Goal: Task Accomplishment & Management: Complete application form

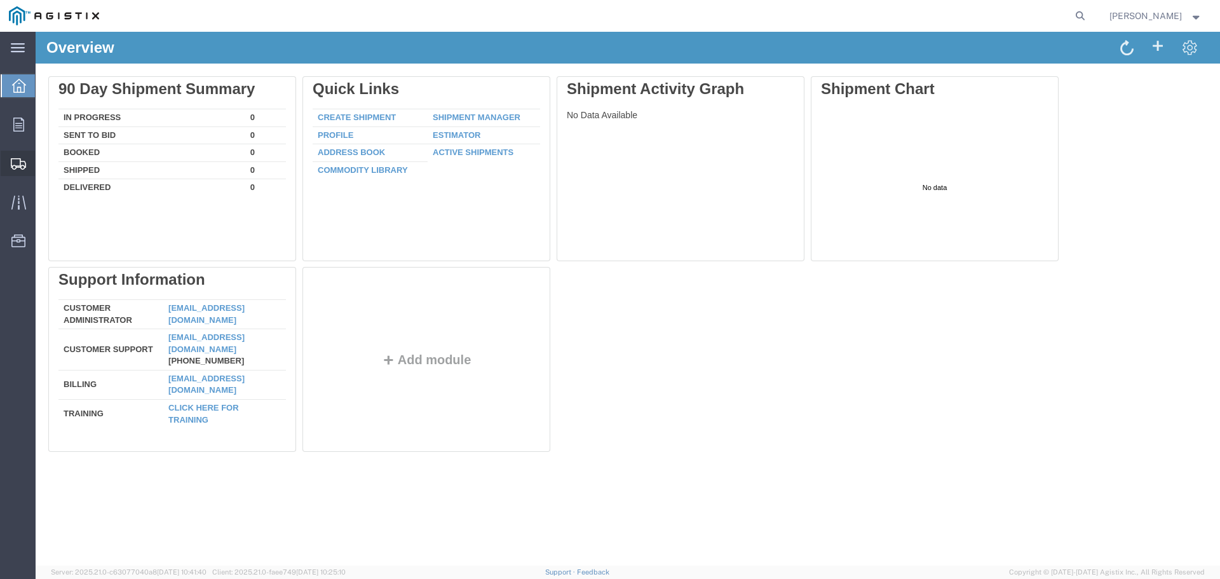
click at [0, 0] on span "Create Shipment" at bounding box center [0, 0] width 0 height 0
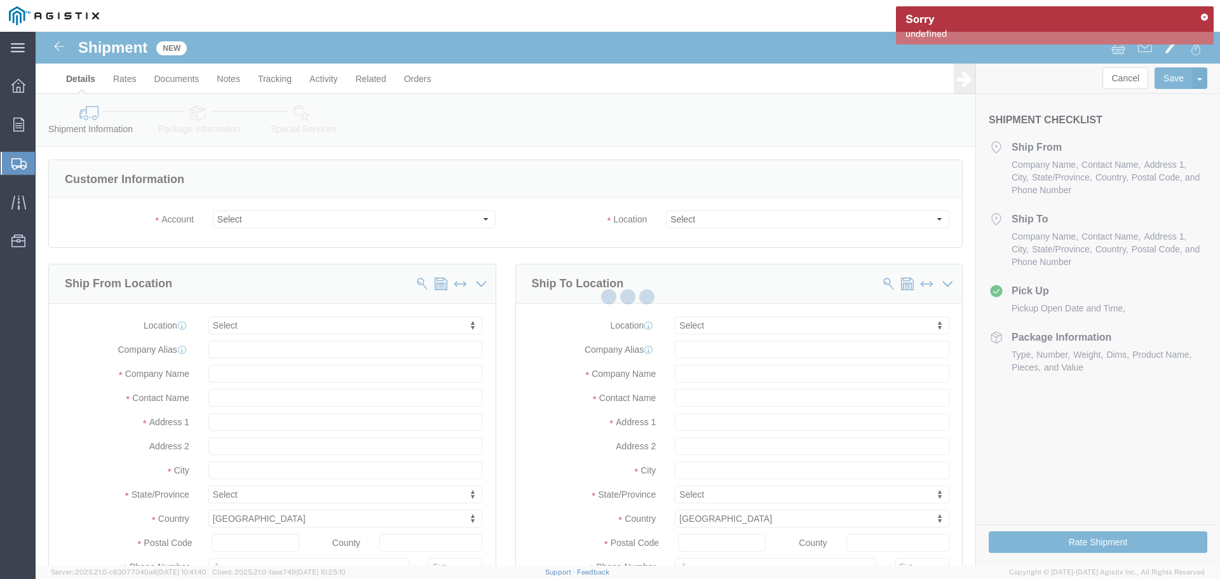
click at [359, 227] on div at bounding box center [628, 299] width 1184 height 534
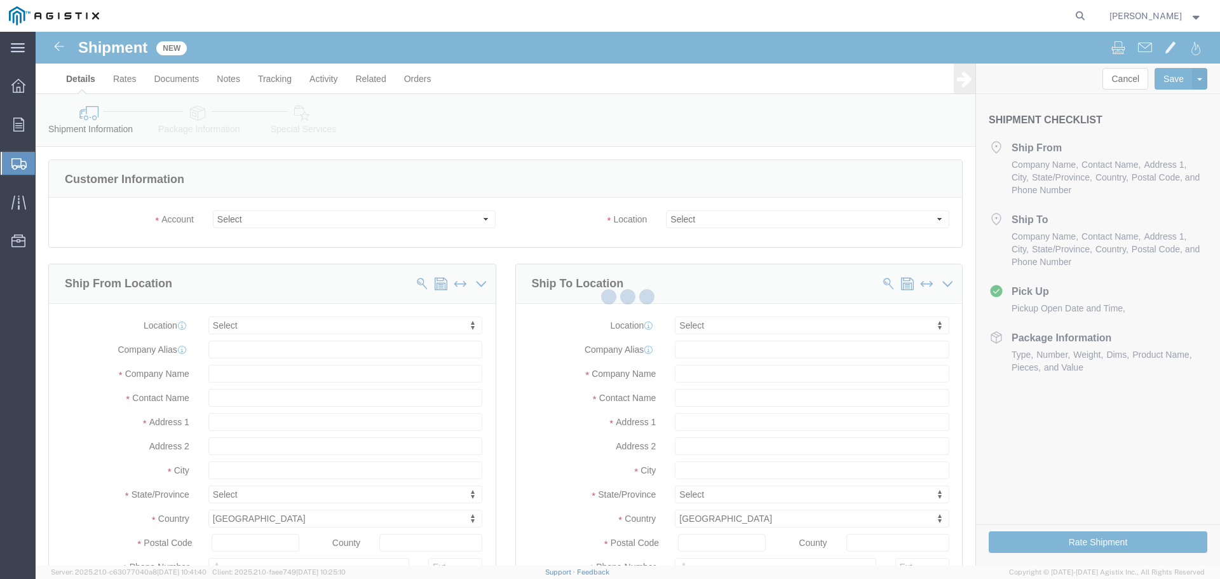
click at [455, 222] on div at bounding box center [628, 299] width 1184 height 534
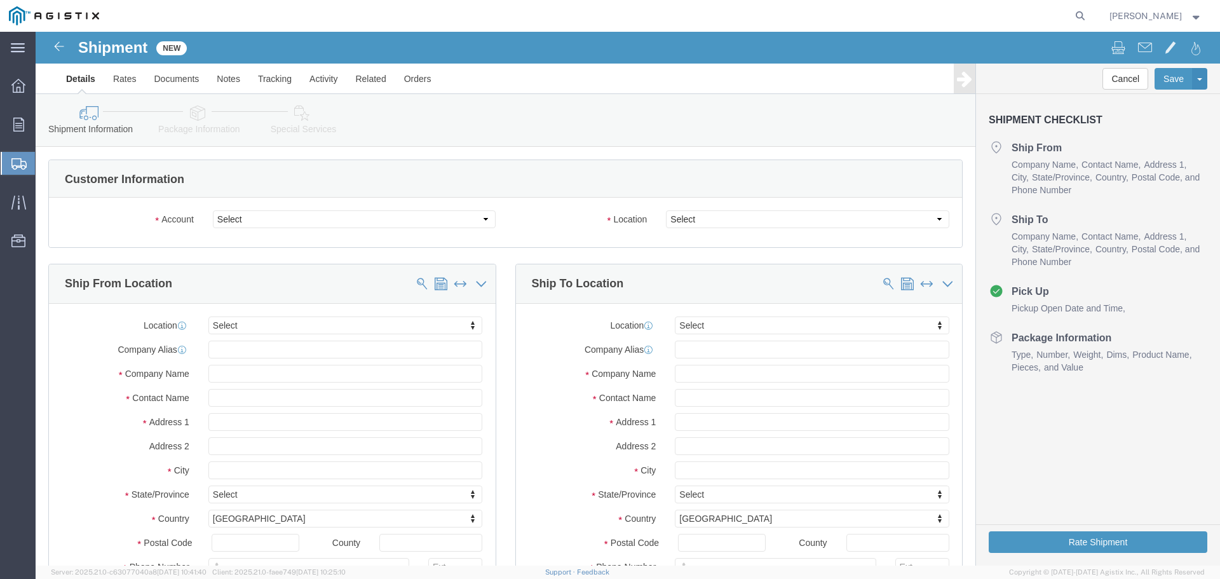
select select
drag, startPoint x: 368, startPoint y: 179, endPoint x: 366, endPoint y: 187, distance: 8.6
click select "Select PG&E [PERSON_NAME] & Sons Co"
select select "13245"
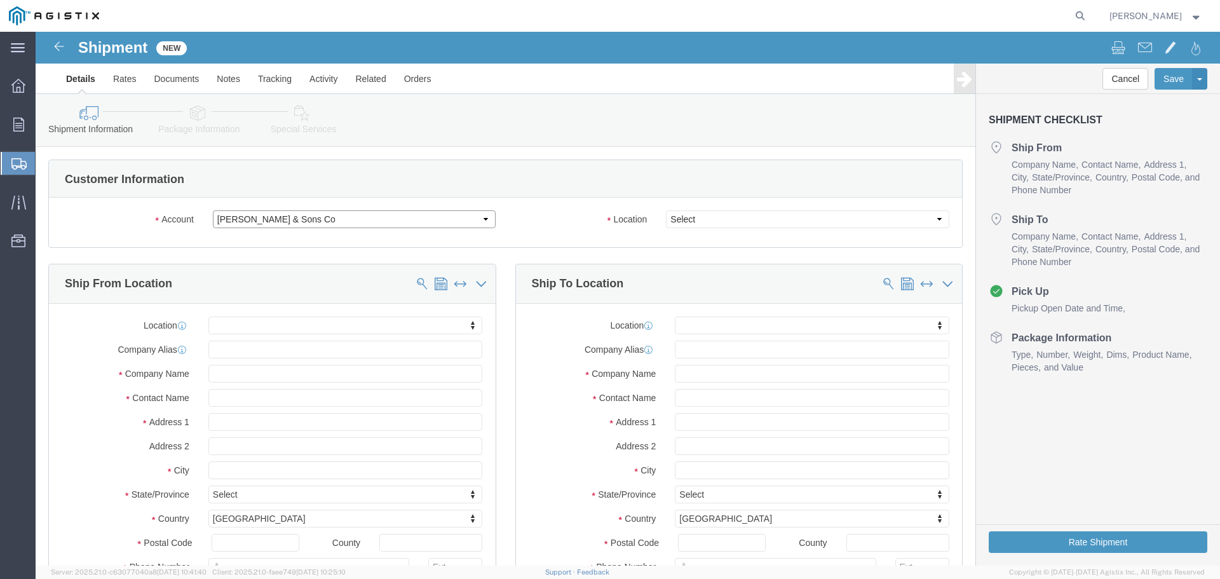
click select "Select PG&E [PERSON_NAME] & Sons Co"
select select
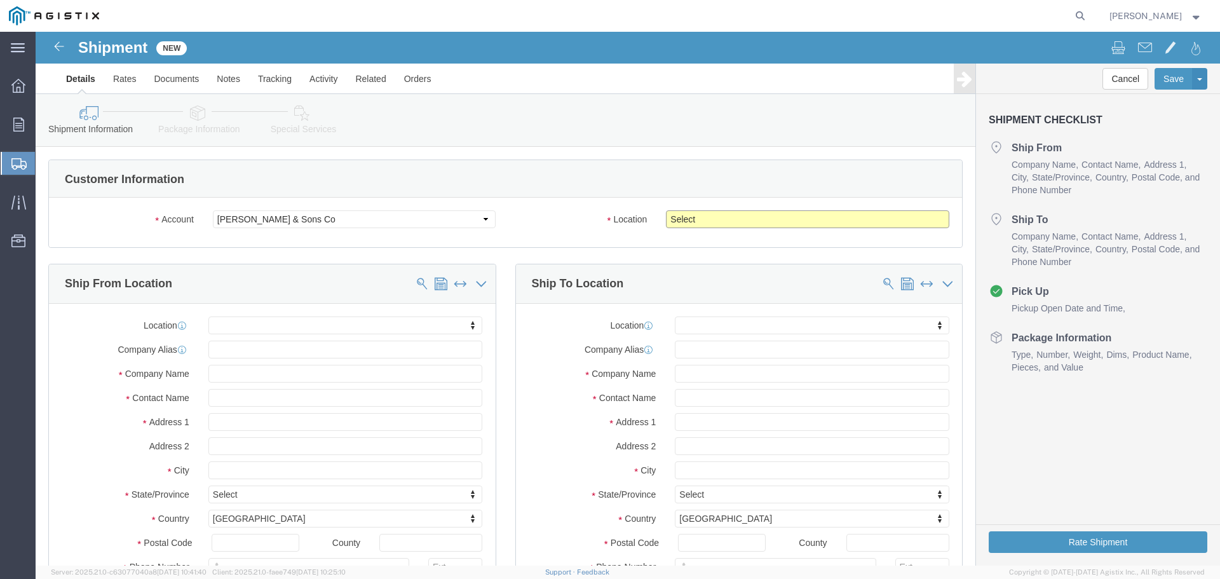
click select "Select [GEOGRAPHIC_DATA] [GEOGRAPHIC_DATA] - 2nd [PERSON_NAME] Location"
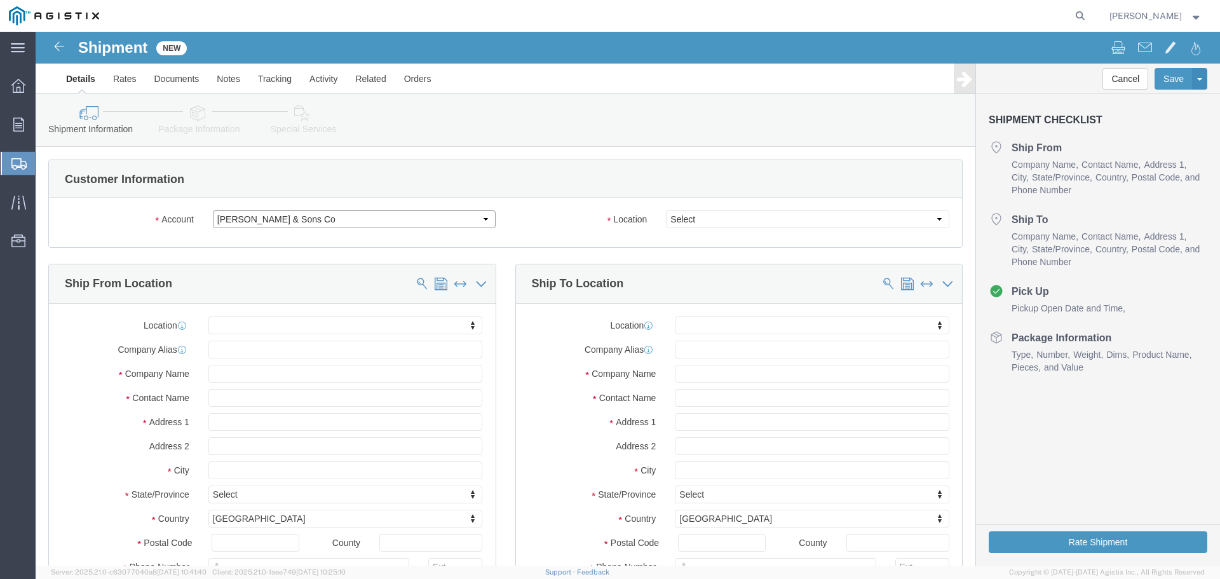
click select "Select PG&E [PERSON_NAME] & Sons Co"
select select "9596"
click select "Select PG&E [PERSON_NAME] & Sons Co"
select select "PURCHORD"
select select
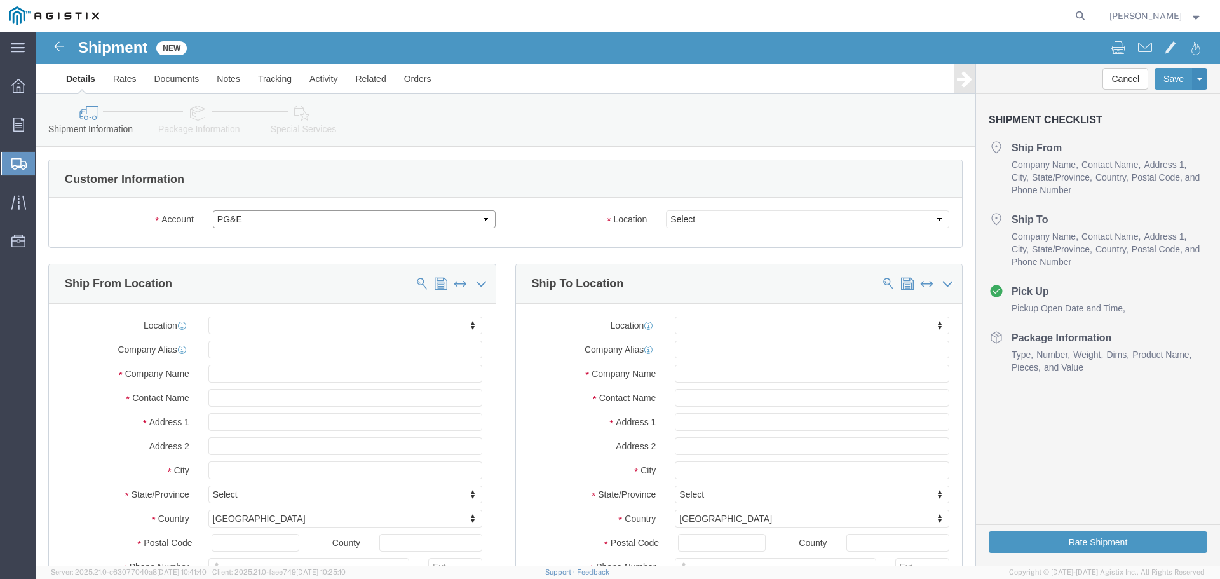
select select
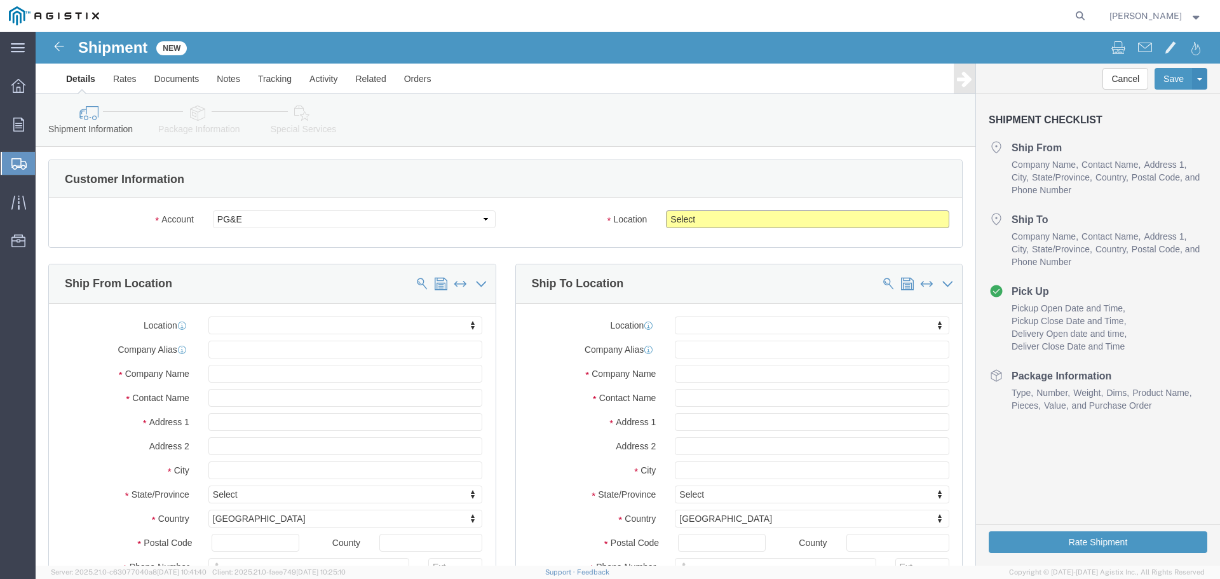
click select "Select All Others [GEOGRAPHIC_DATA] [GEOGRAPHIC_DATA] [GEOGRAPHIC_DATA] [GEOGRA…"
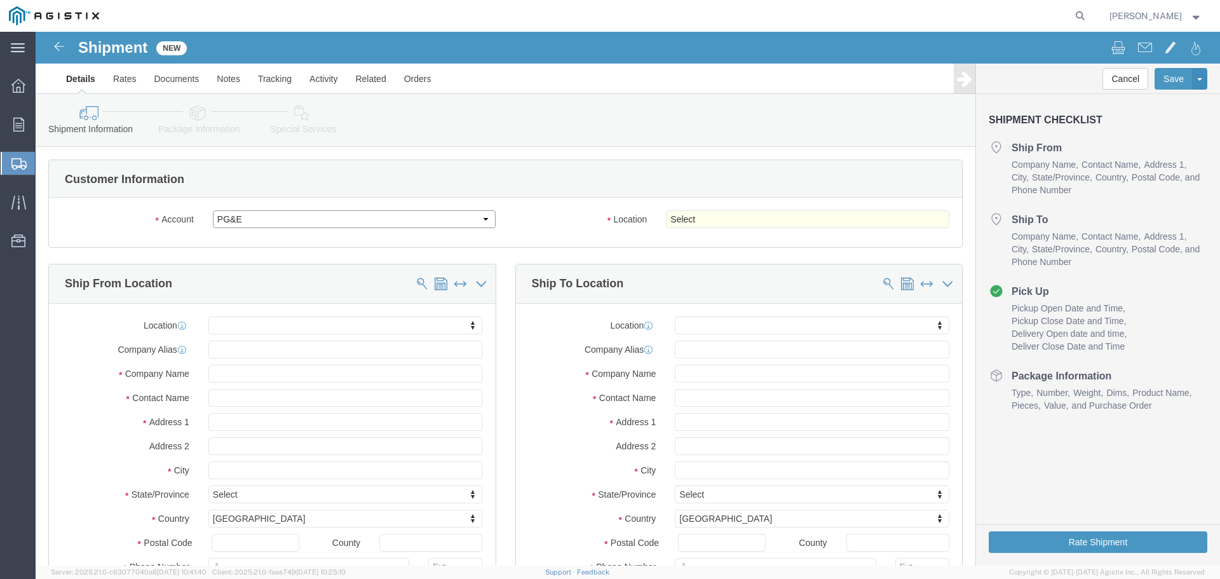
click select "Select PG&E [PERSON_NAME] & Sons Co"
select select "13245"
click select "Select PG&E [PERSON_NAME] & Sons Co"
select select "CUSTREF"
select select
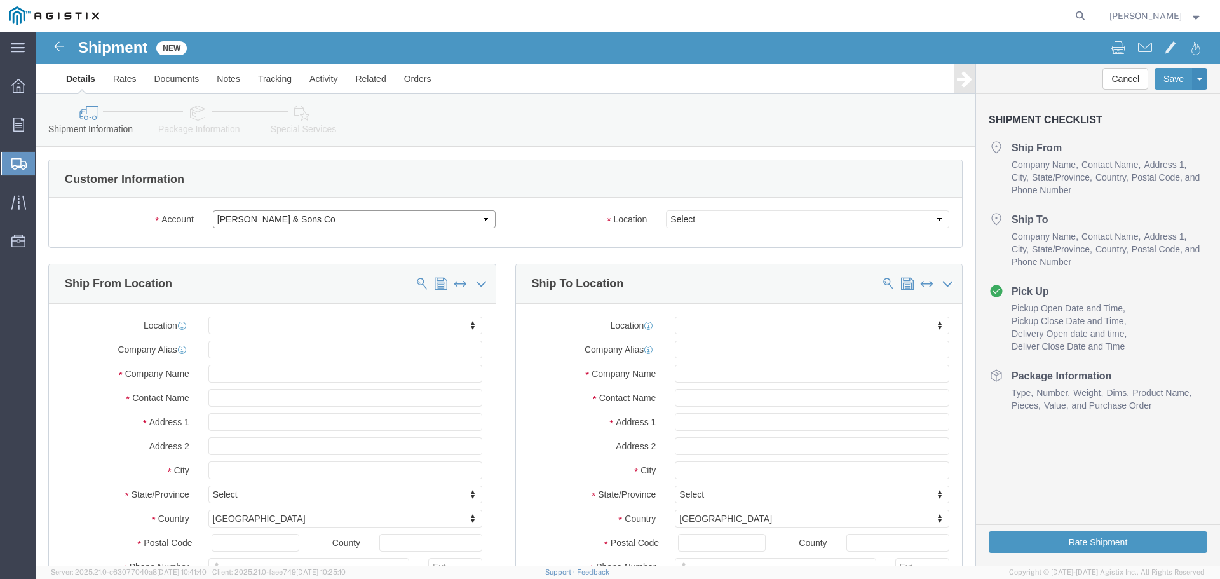
select select
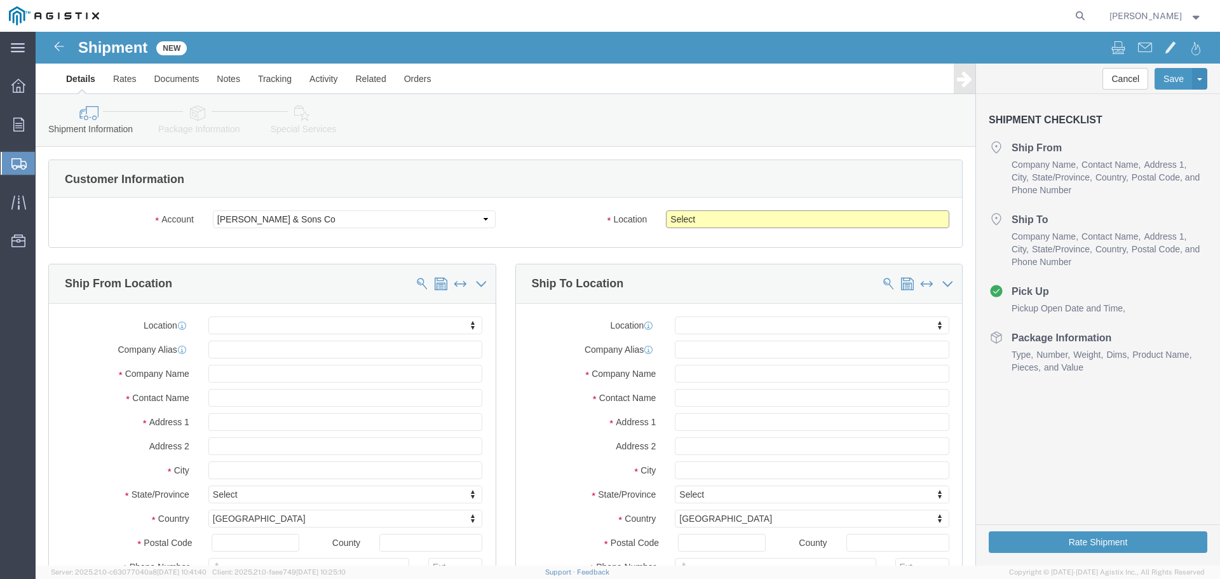
click select "Select [GEOGRAPHIC_DATA] [GEOGRAPHIC_DATA] - 2nd [PERSON_NAME] Location"
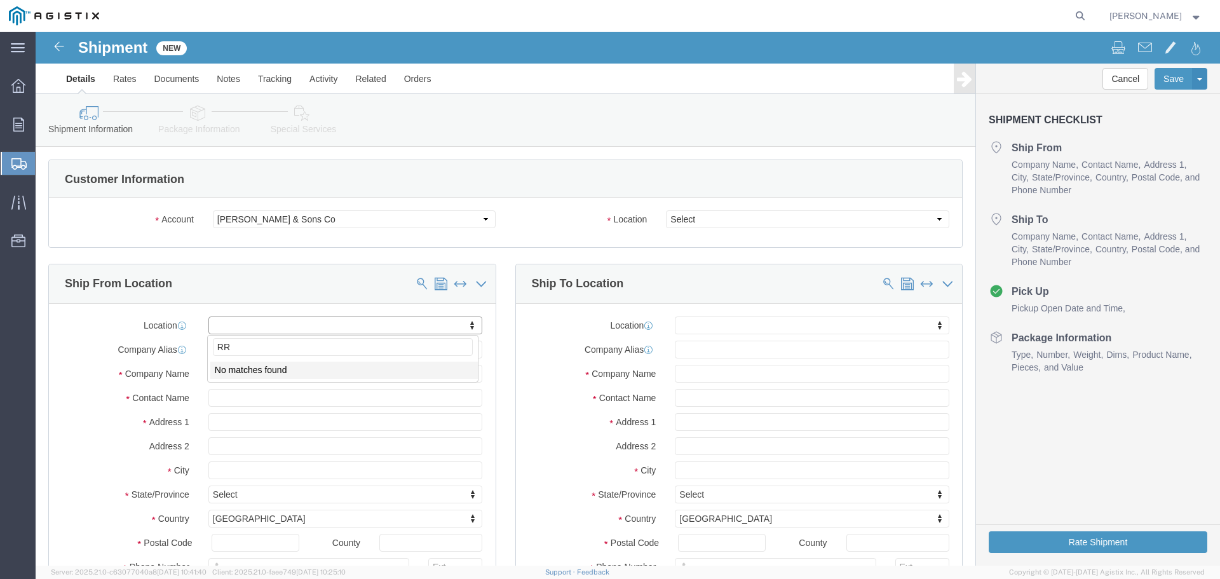
type input "R"
type input "T"
click input "text"
type input "R"
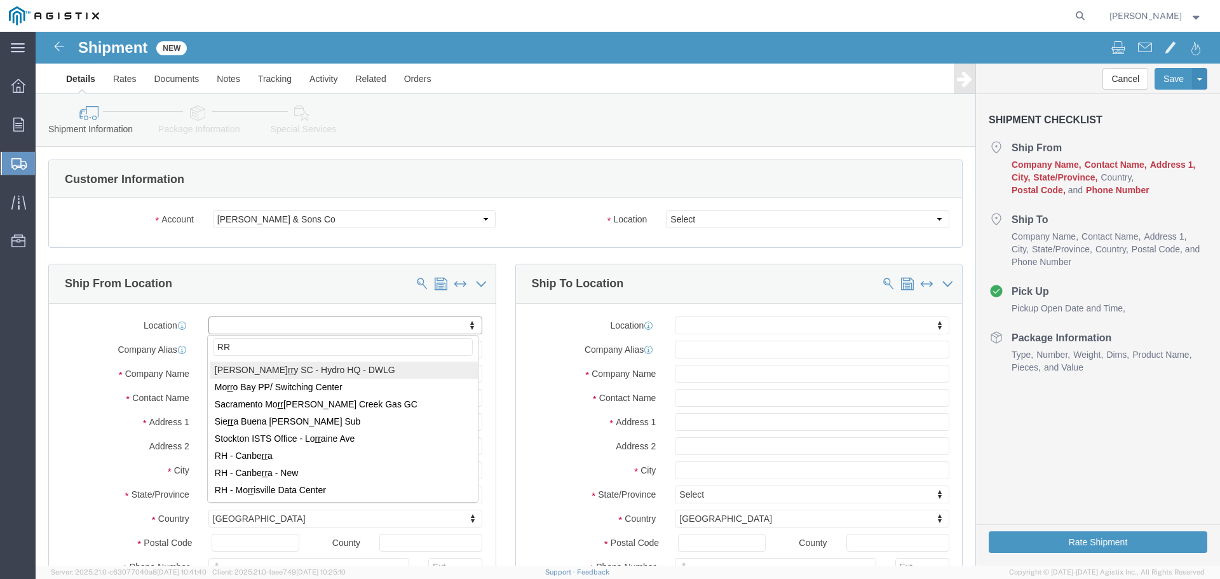
type input "R"
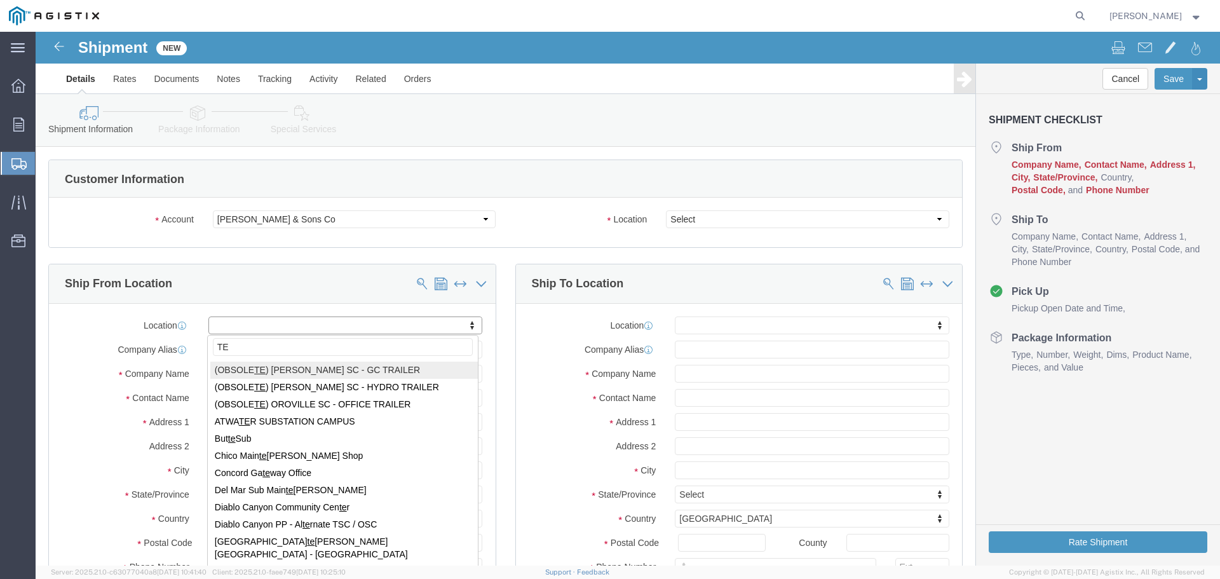
type input "T"
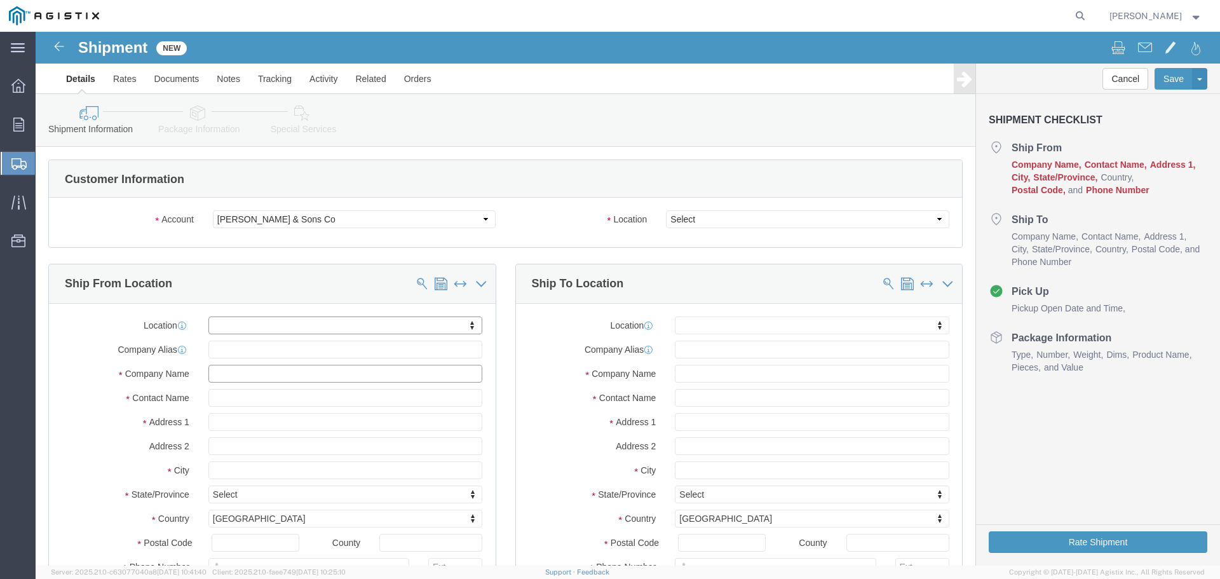
click input "text"
type input "[PERSON_NAME]"
type input "[STREET_ADDRESS]"
select select
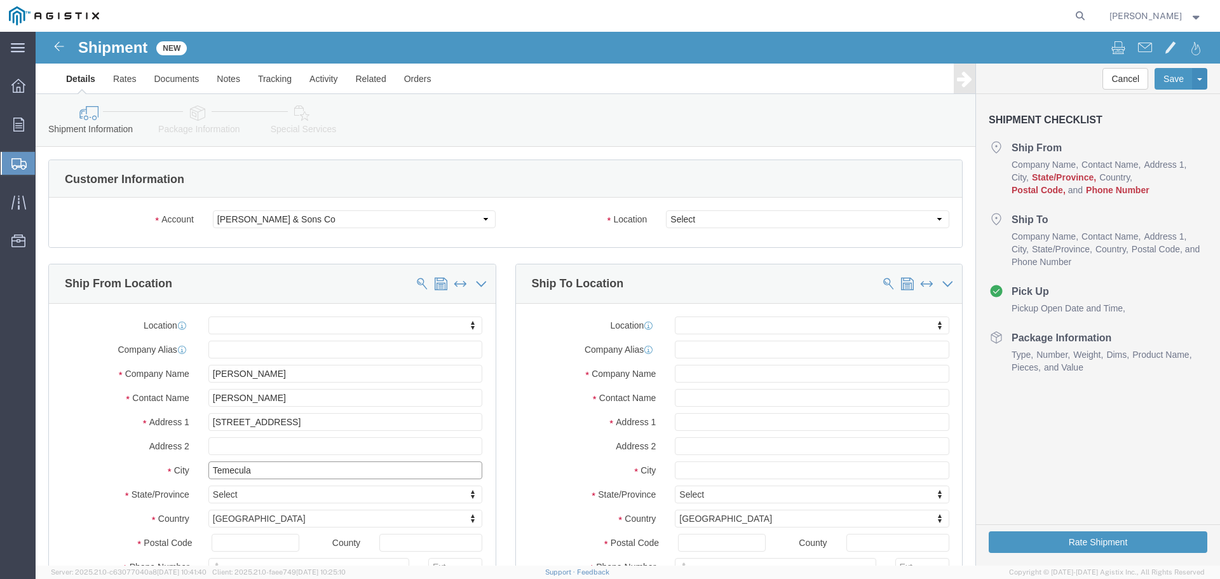
type input "Temecula"
select select
type input "c"
type input "ca"
select select
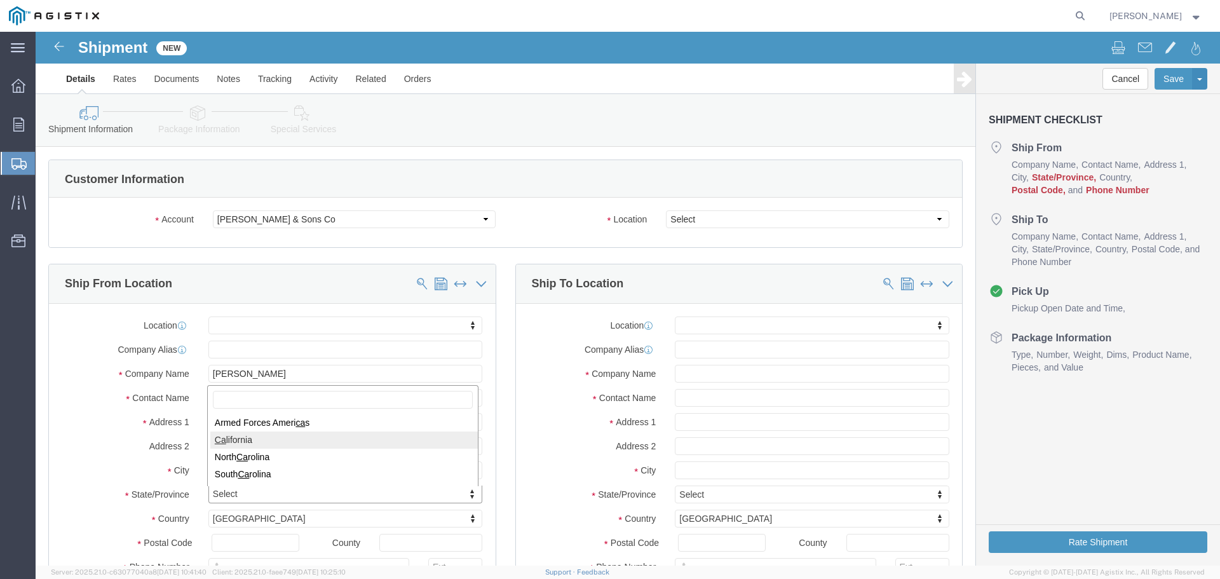
select select "CA"
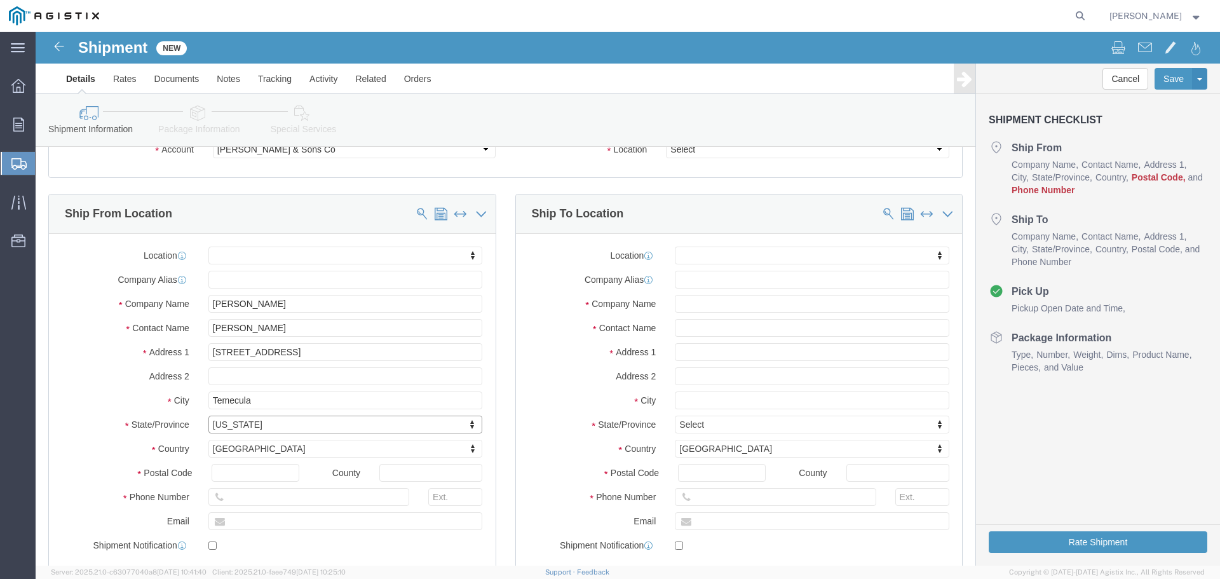
scroll to position [191, 0]
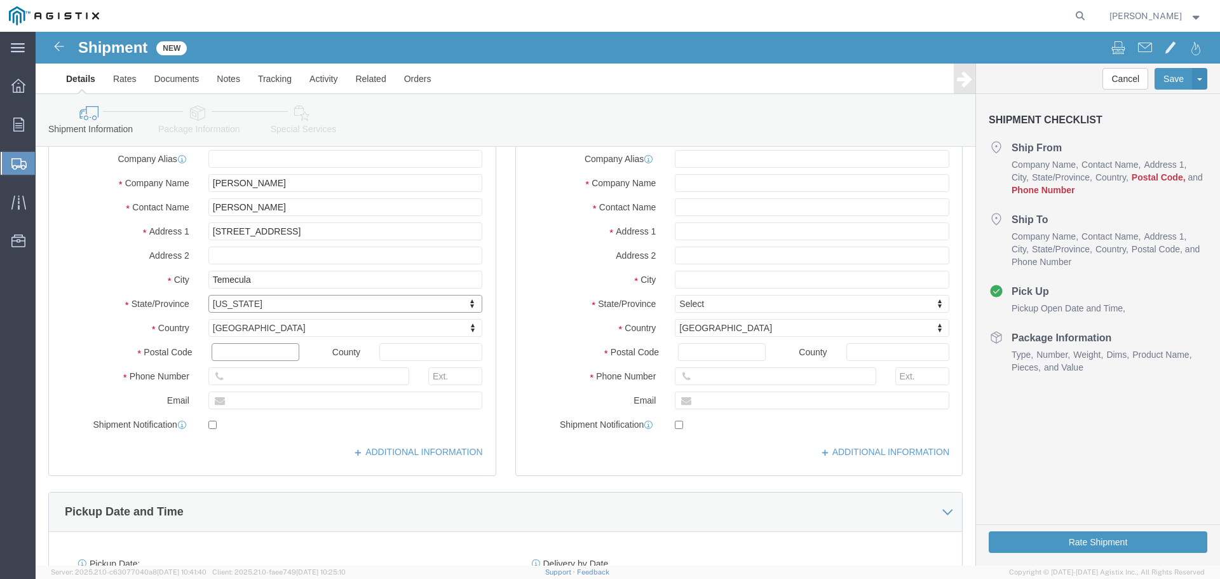
click input "text"
type input "92591"
select select
type input "9515060220"
type input "[EMAIL_ADDRESS][DOMAIN_NAME]"
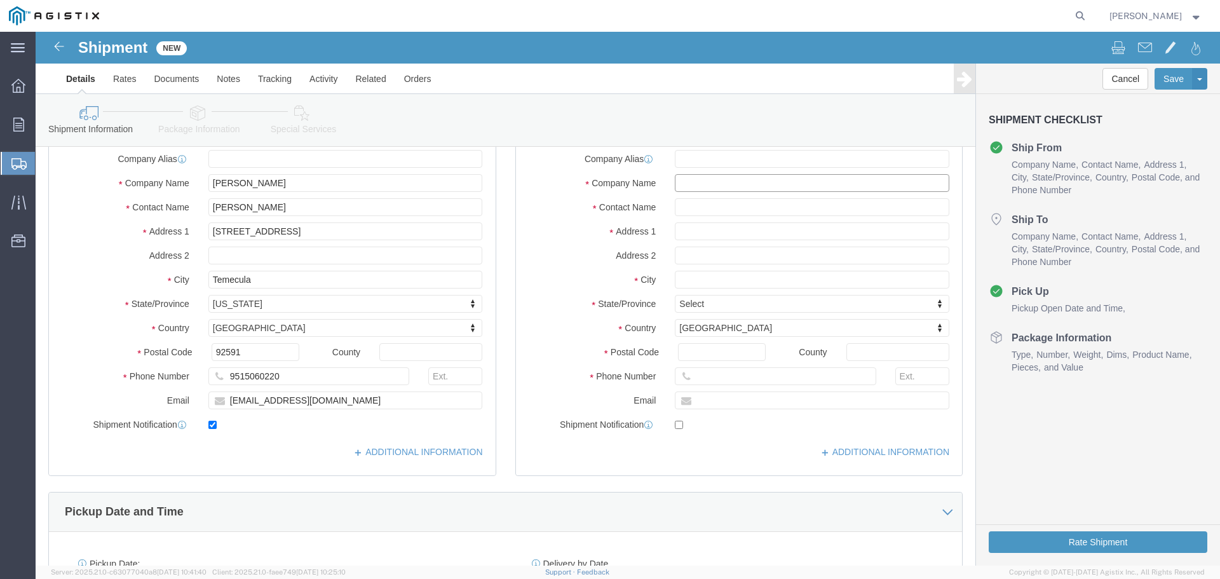
checkbox input "true"
click input "text"
type input "Pacific Gas and Electric Company Marysville Service Center"
type input "[PERSON_NAME]"
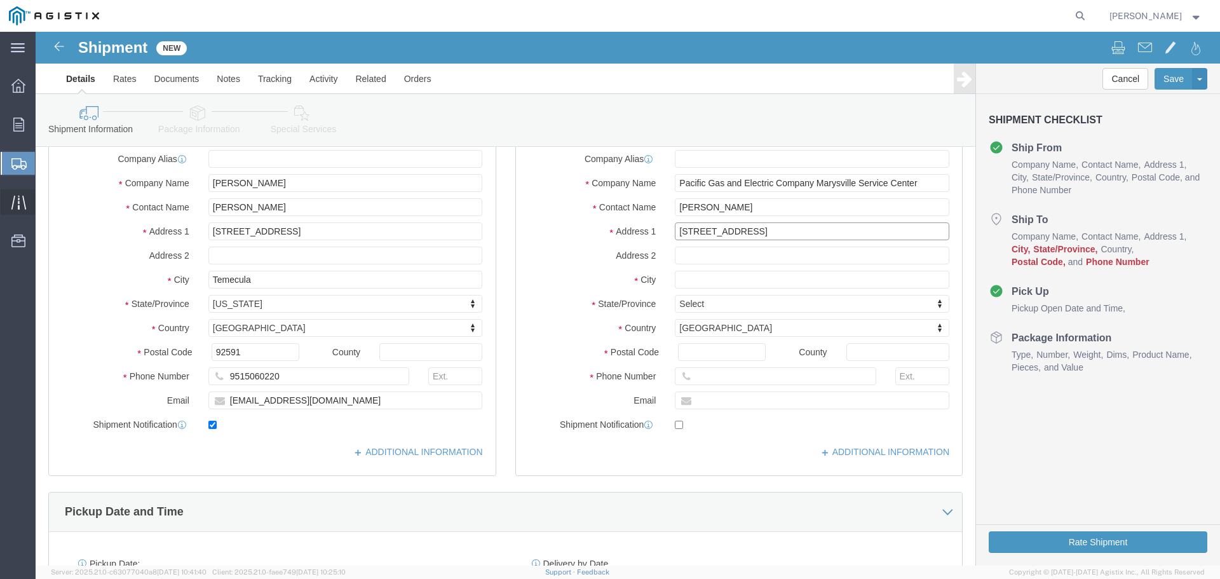
type input "[STREET_ADDRESS]"
select select
type input "[GEOGRAPHIC_DATA]"
select select
type input "c"
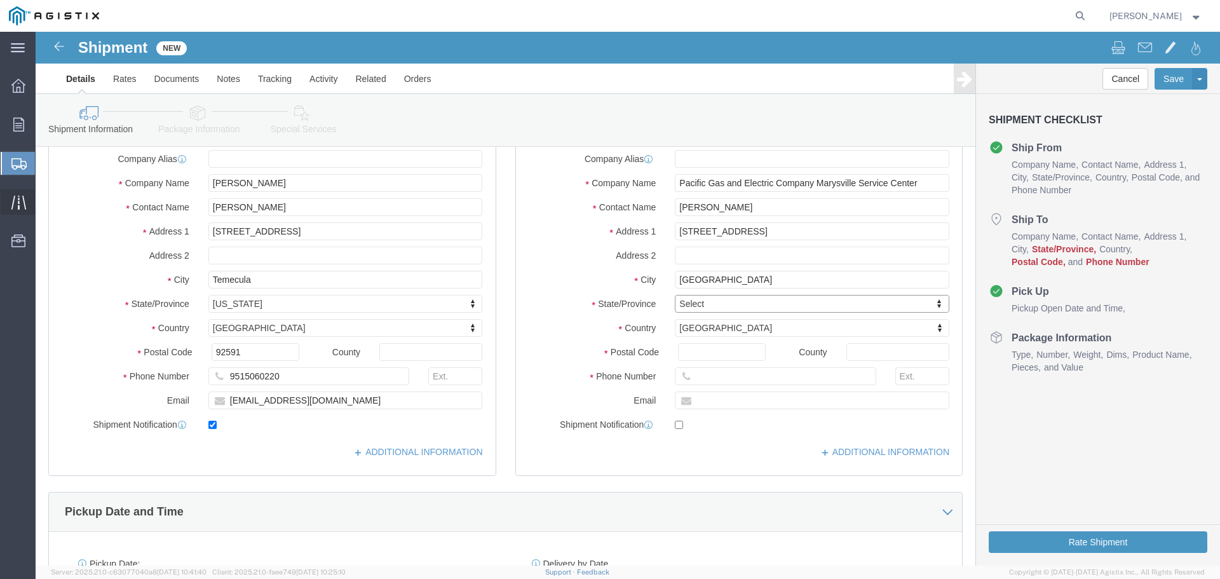
type input "c"
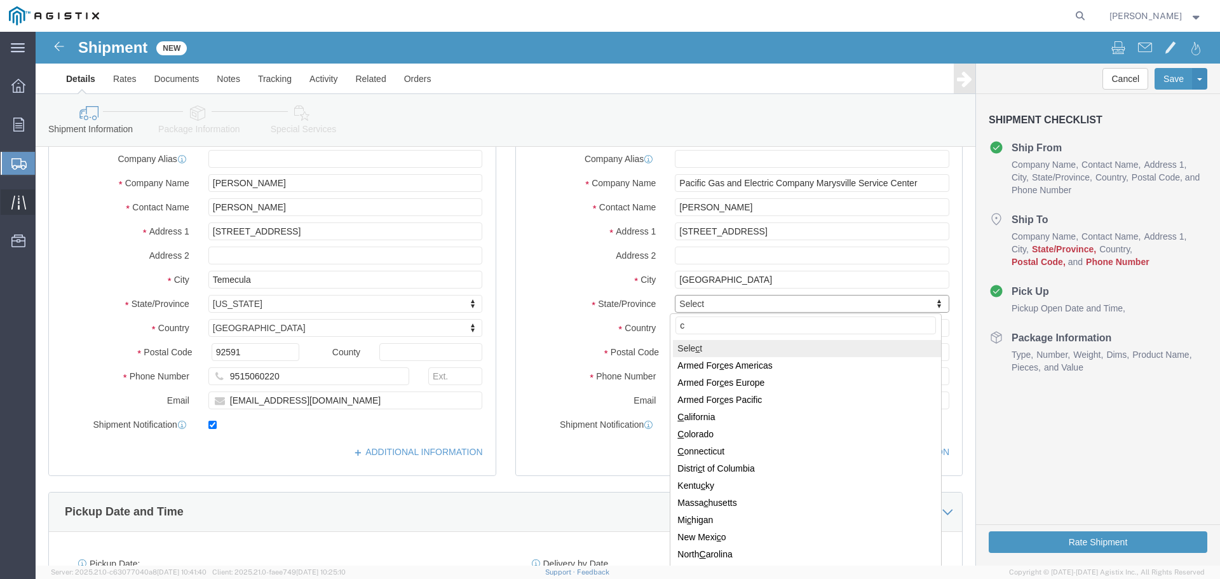
type input "ca"
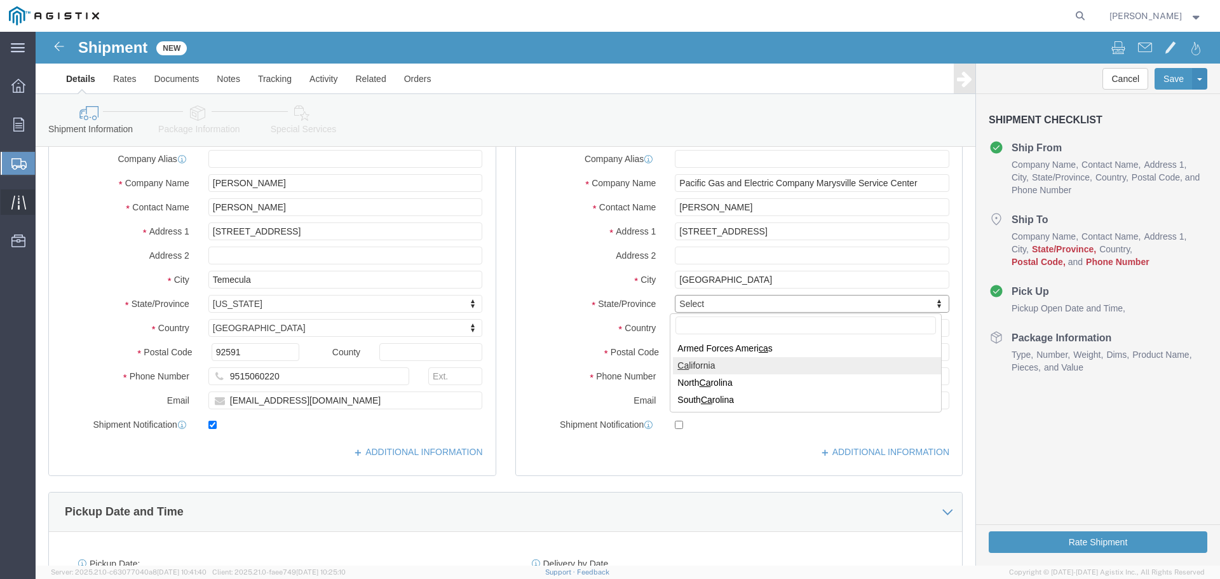
select select
select select "CA"
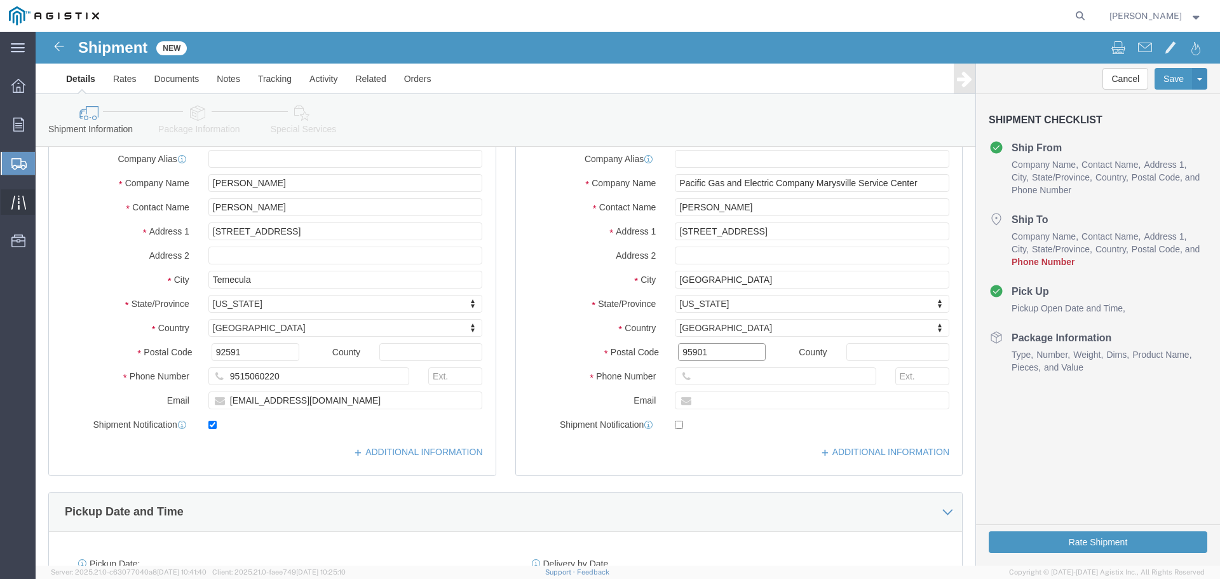
type input "95901"
select select
type input "5592900102"
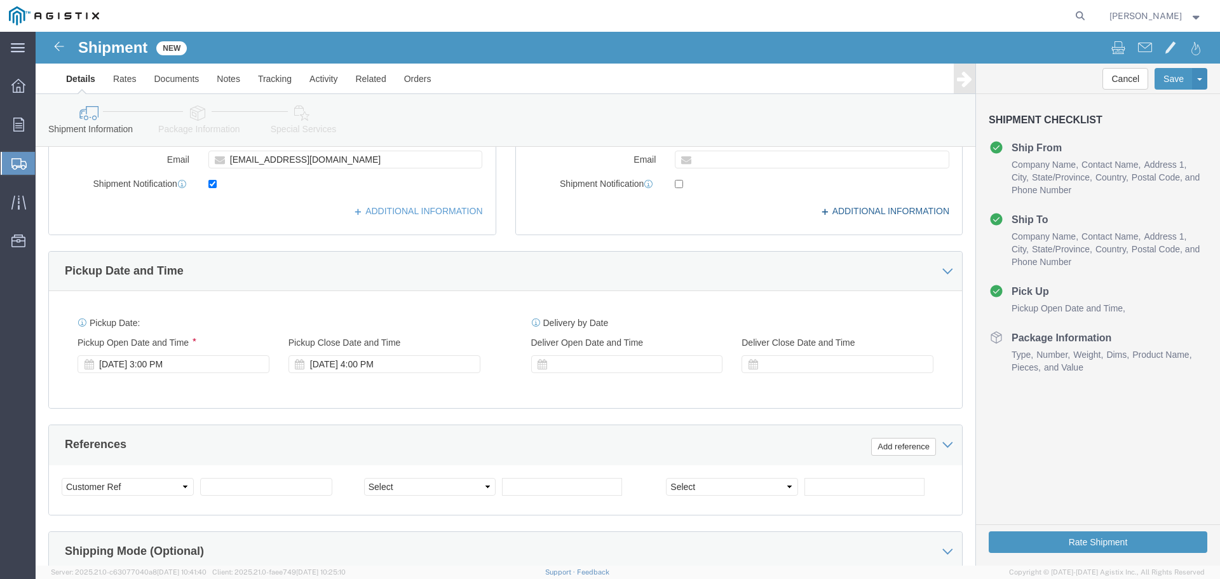
scroll to position [445, 0]
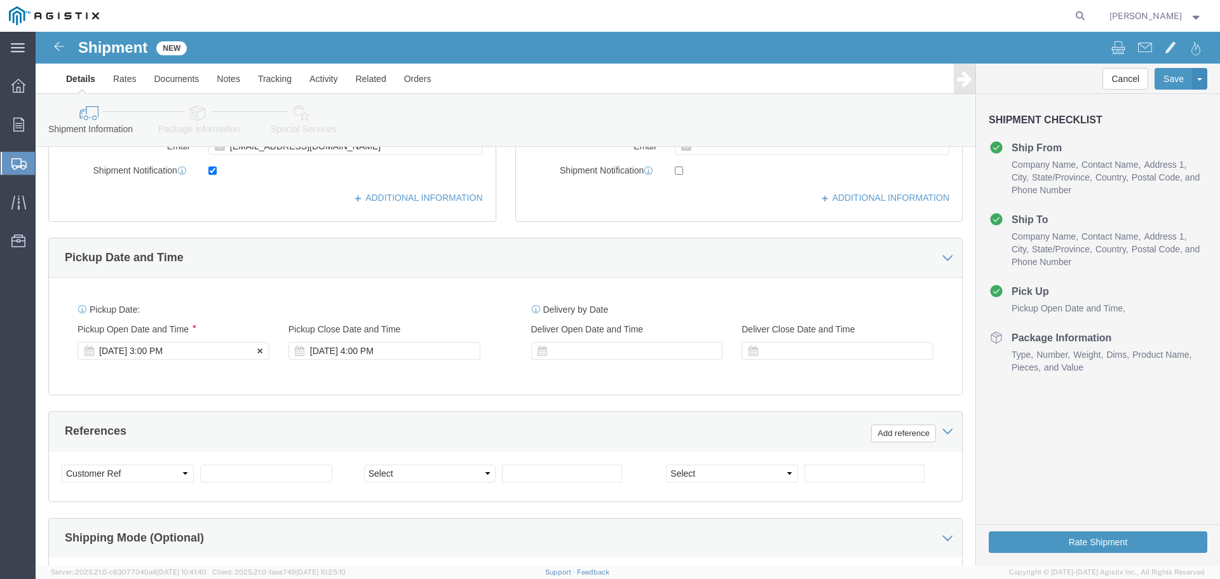
click div "[DATE] 3:00 PM"
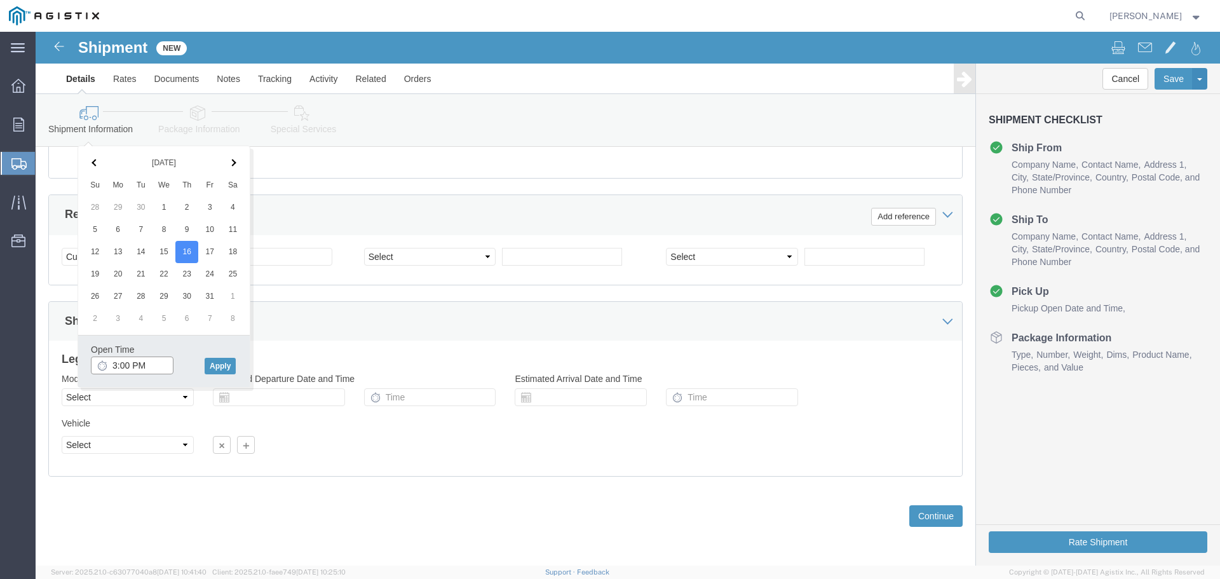
click input "3:00 PM"
type input "9:00 AM"
click button "Apply"
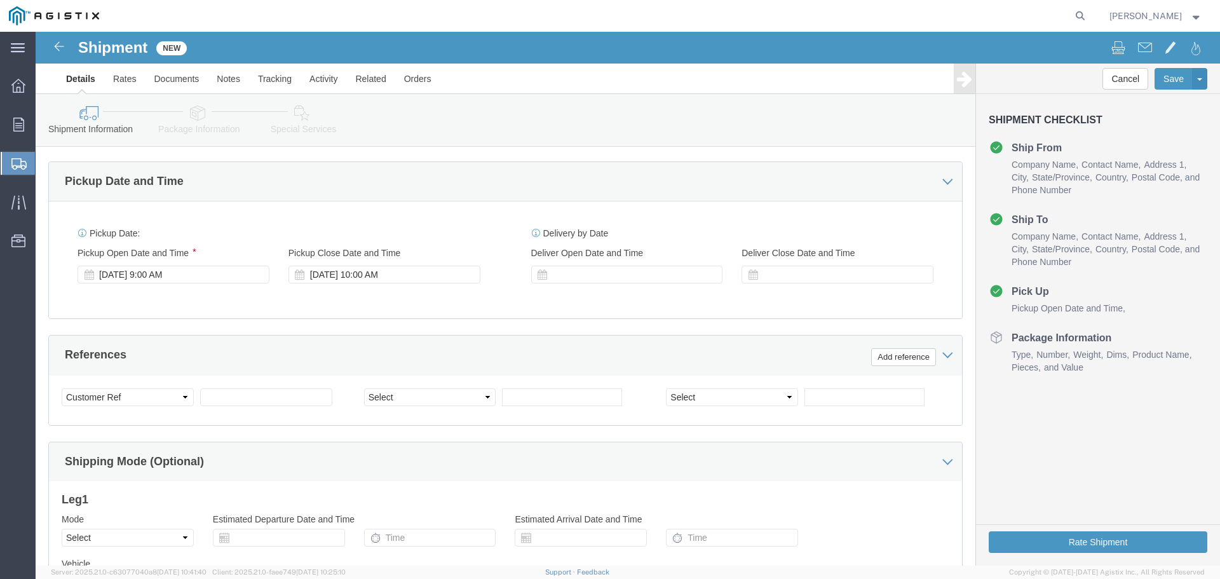
scroll to position [471, 0]
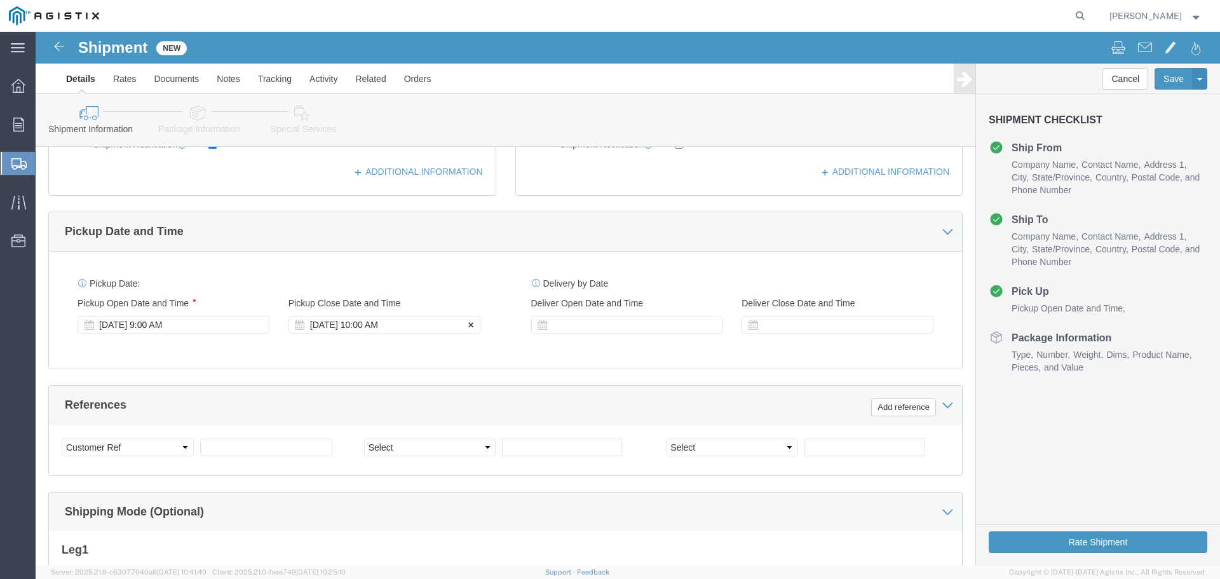
click div "[DATE] 10:00 AM"
click input "10:00 AM"
type input "5:00 PM"
click button "Apply"
click div
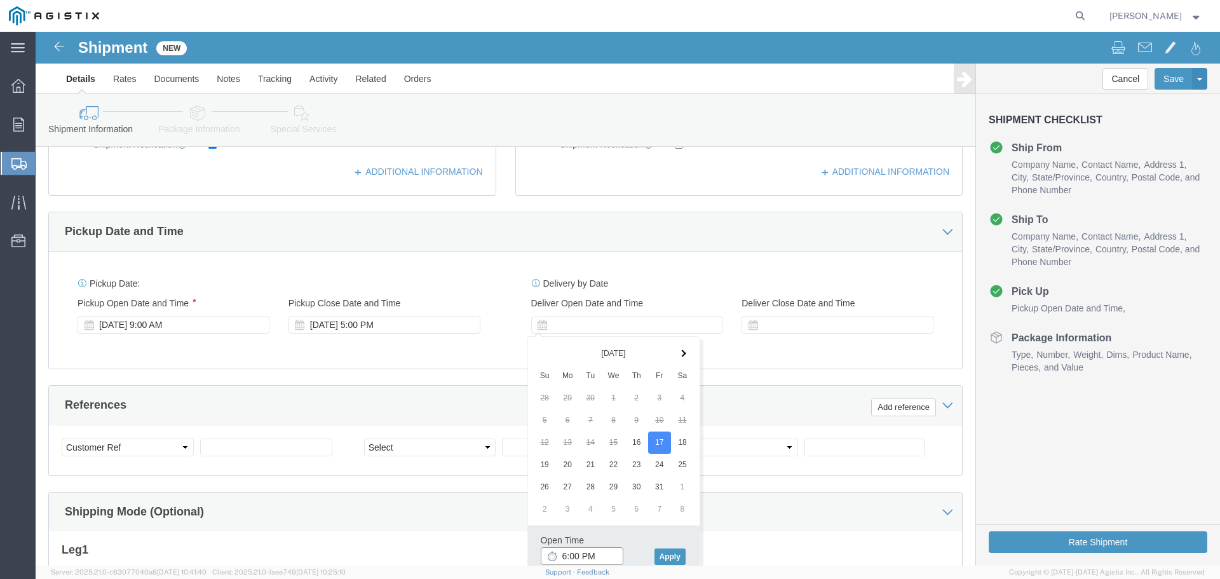
click input "6:00 PM"
type input "9:00 AM"
click button "Apply"
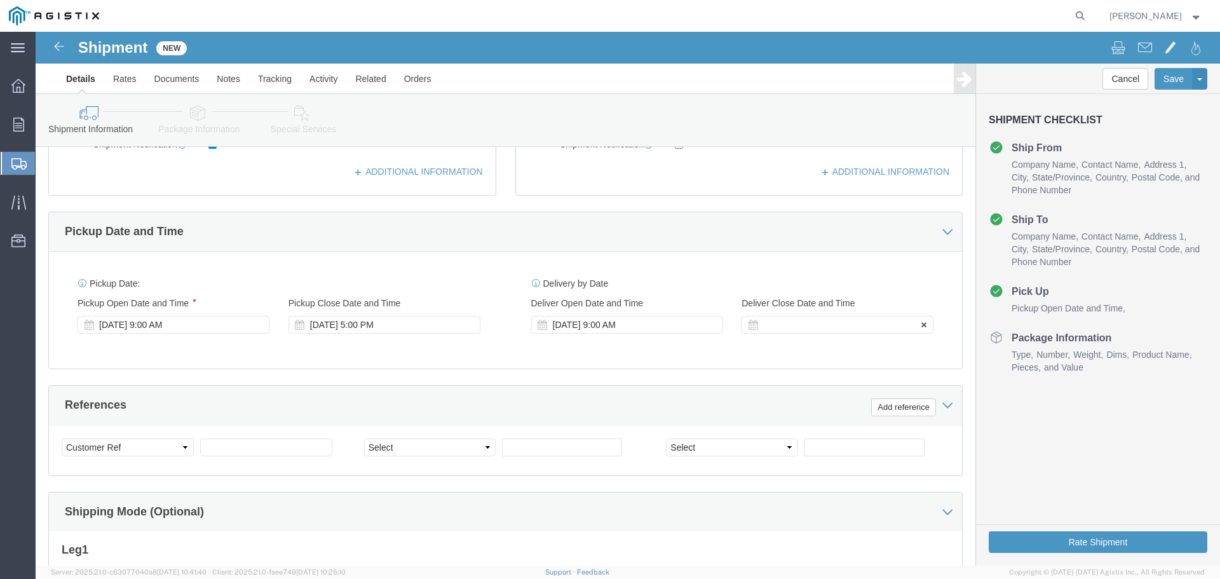
click div
type input "3:00 PM"
click button "Apply"
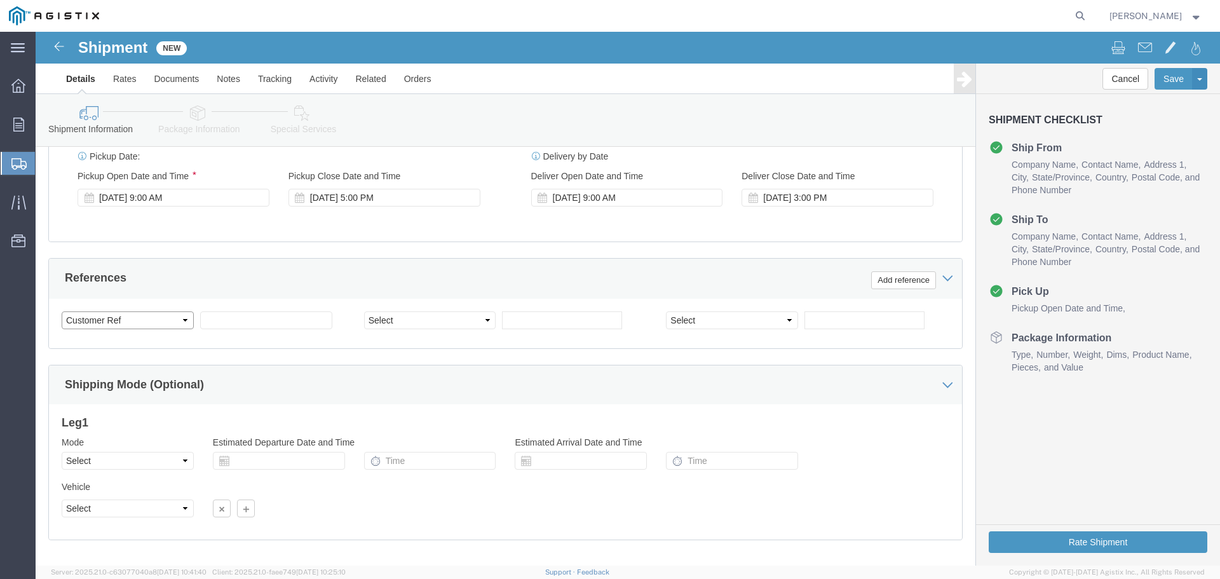
click select "Select Account Type Activity ID Airline Appointment Number ASN Batch Request # …"
click input "text"
click select "Select Account Type Activity ID Airline Appointment Number ASN Batch Request # …"
select select "[PERSON_NAME]"
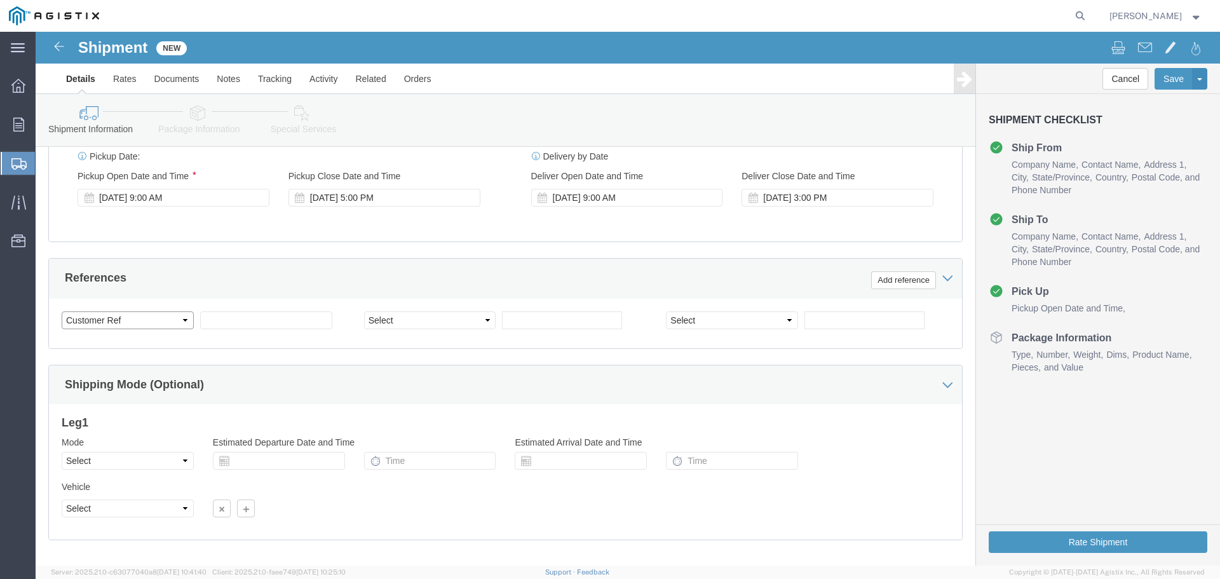
click select "Select Account Type Activity ID Airline Appointment Number ASN Batch Request # …"
click input "text"
type input "69131955"
select select "ACTYP"
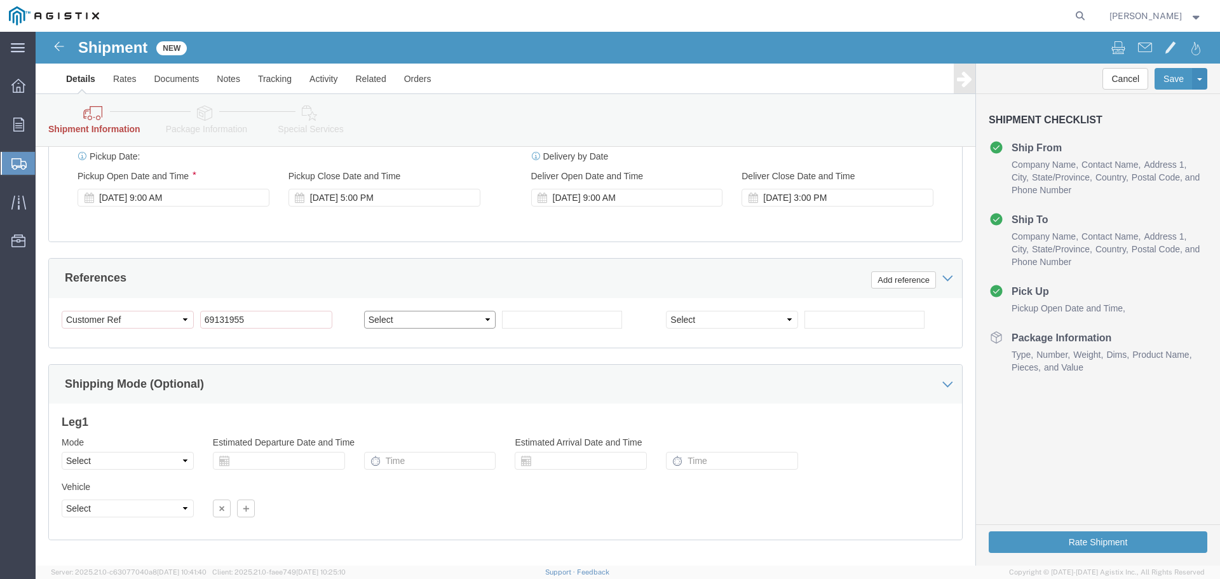
click select "Select Account Type Activity ID Airline Appointment Number ASN Batch Request # …"
select select "RELNUM"
click select "Select Account Type Activity ID Airline Appointment Number ASN Batch Request # …"
click input "text"
type input "40622204-0002"
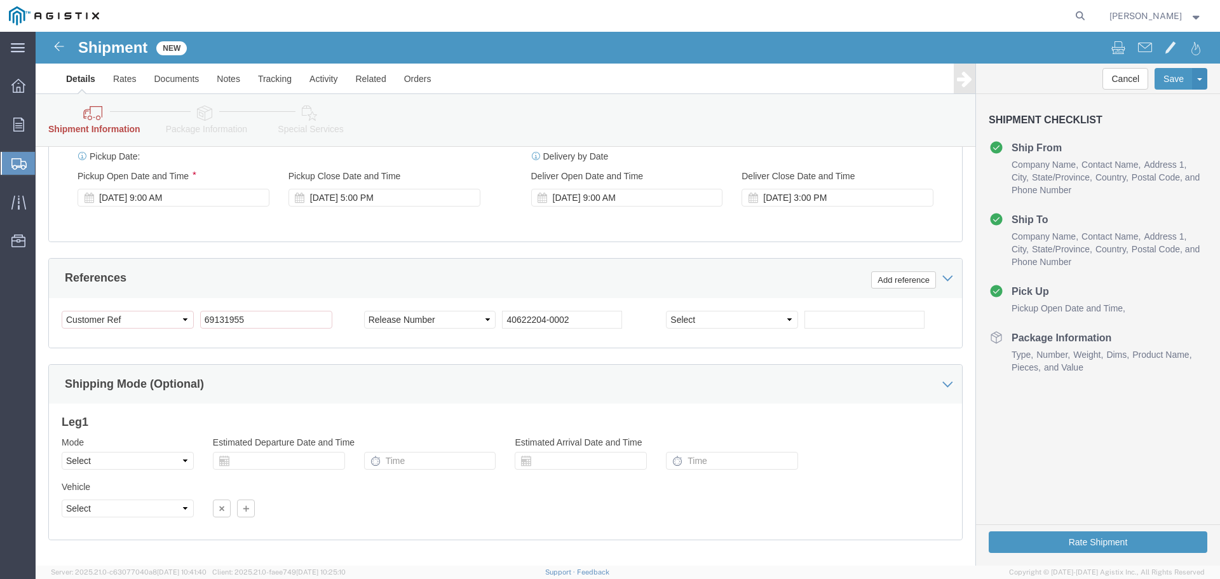
click div "Shipping Mode (Optional)"
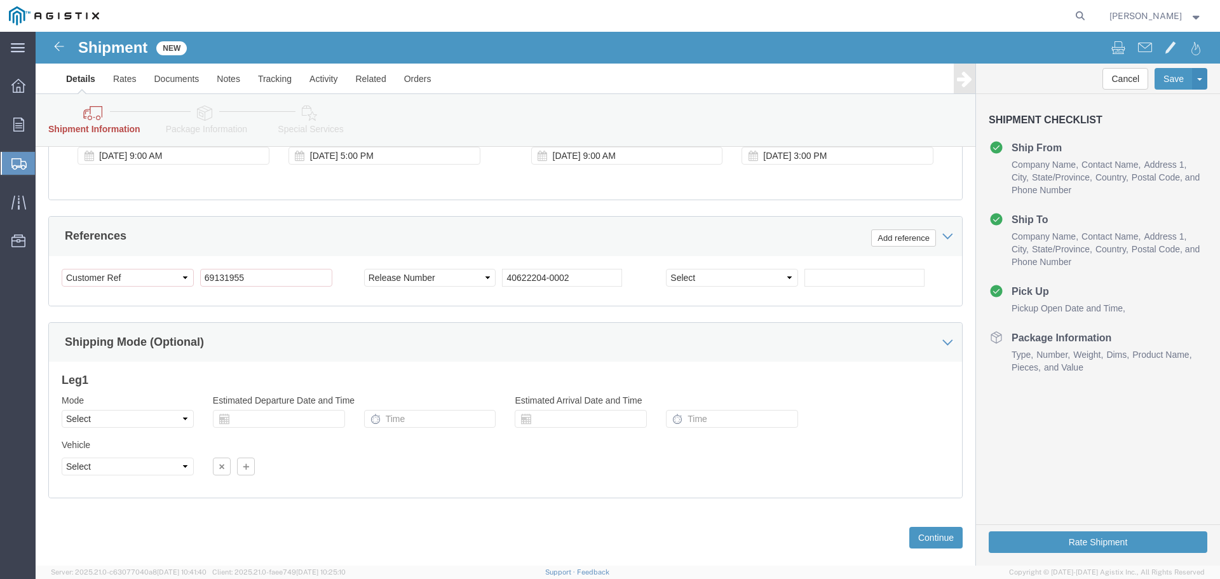
scroll to position [715, 0]
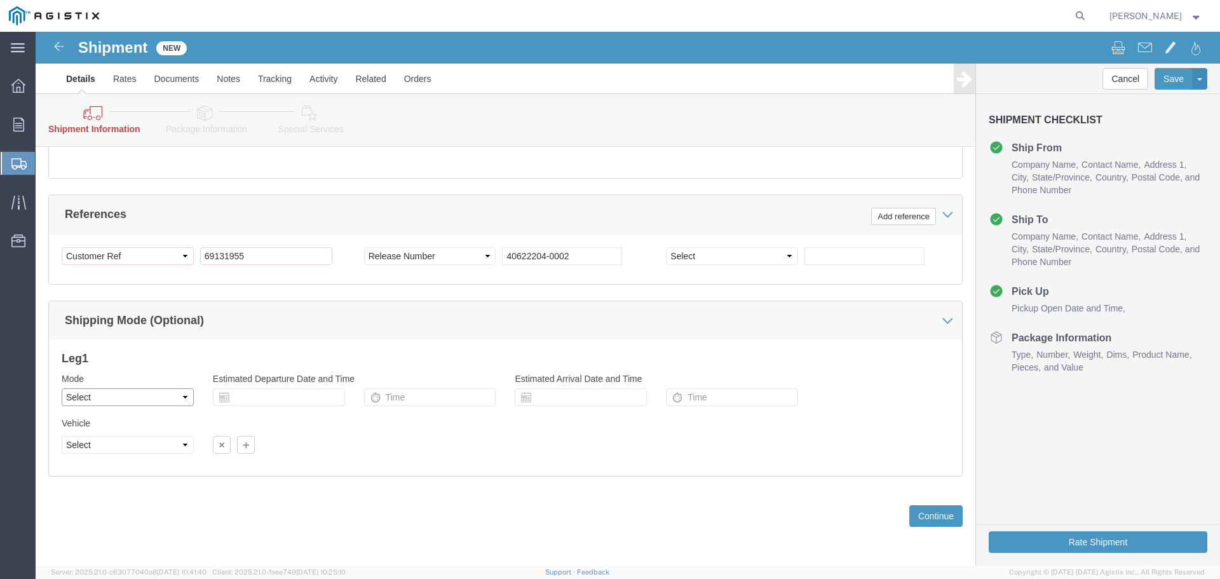
click select "Select Air Less than Truckload Multi-Leg Ocean Freight Rail Small Parcel Truckl…"
select select "LTL"
click select "Select Air Less than Truckload Multi-Leg Ocean Freight Rail Small Parcel Truckl…"
click button "Continue"
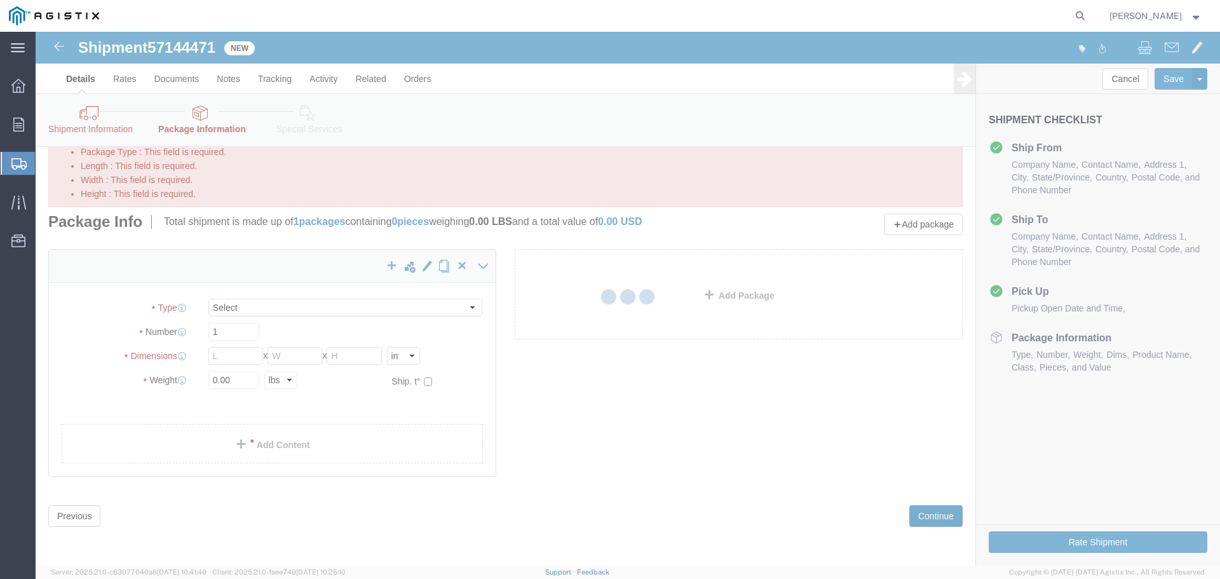
scroll to position [29, 0]
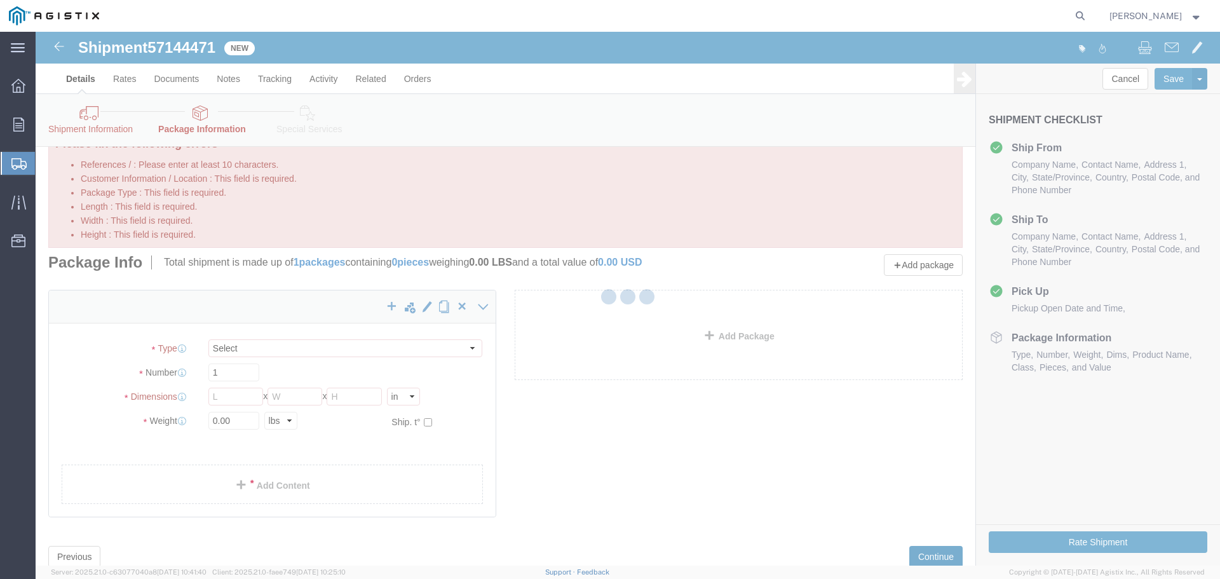
select select "CBOX"
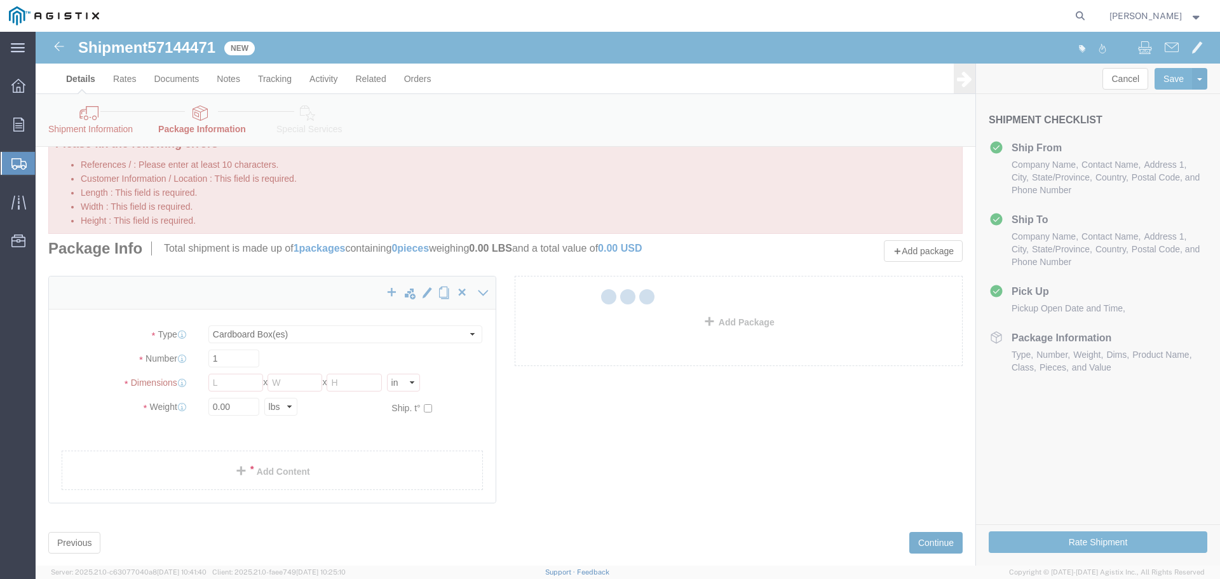
scroll to position [0, 0]
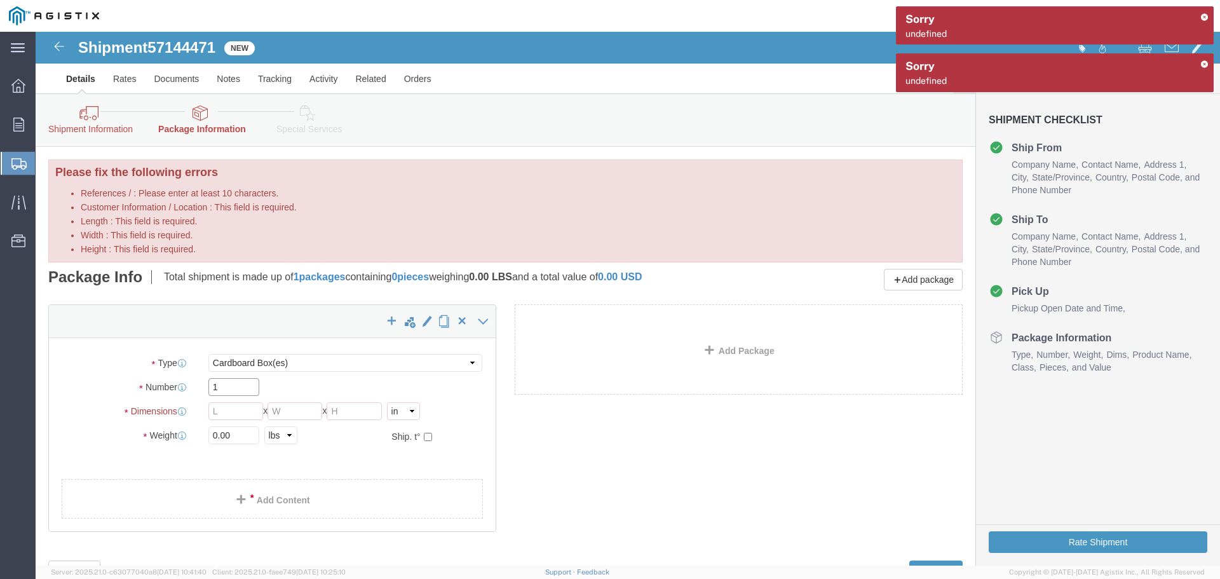
drag, startPoint x: 217, startPoint y: 354, endPoint x: 111, endPoint y: 352, distance: 105.5
click div "Number 1"
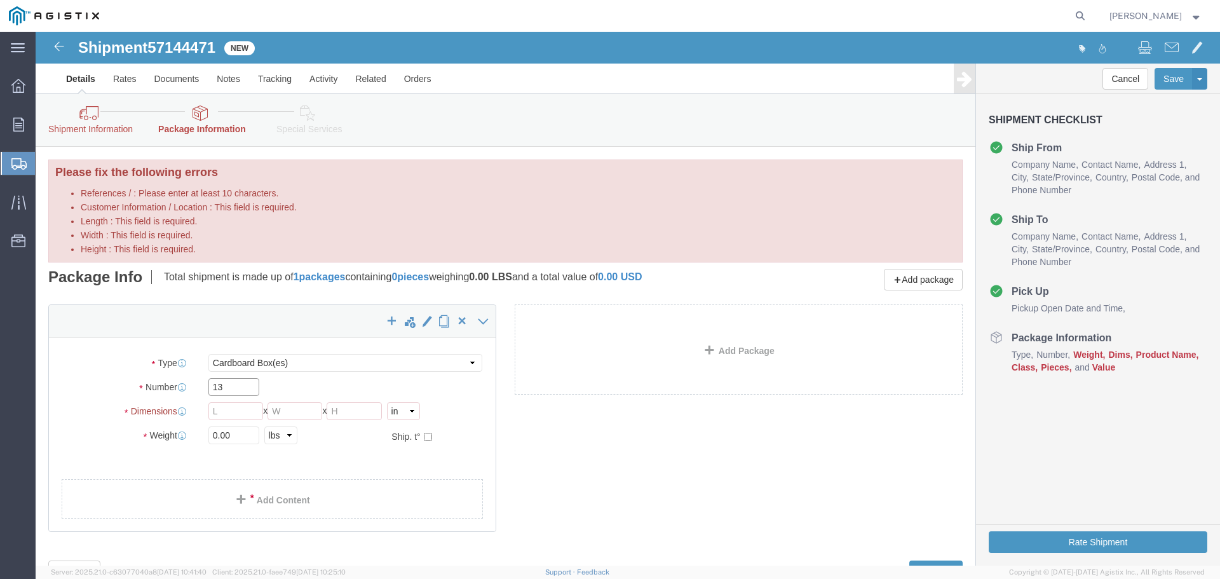
type input "13"
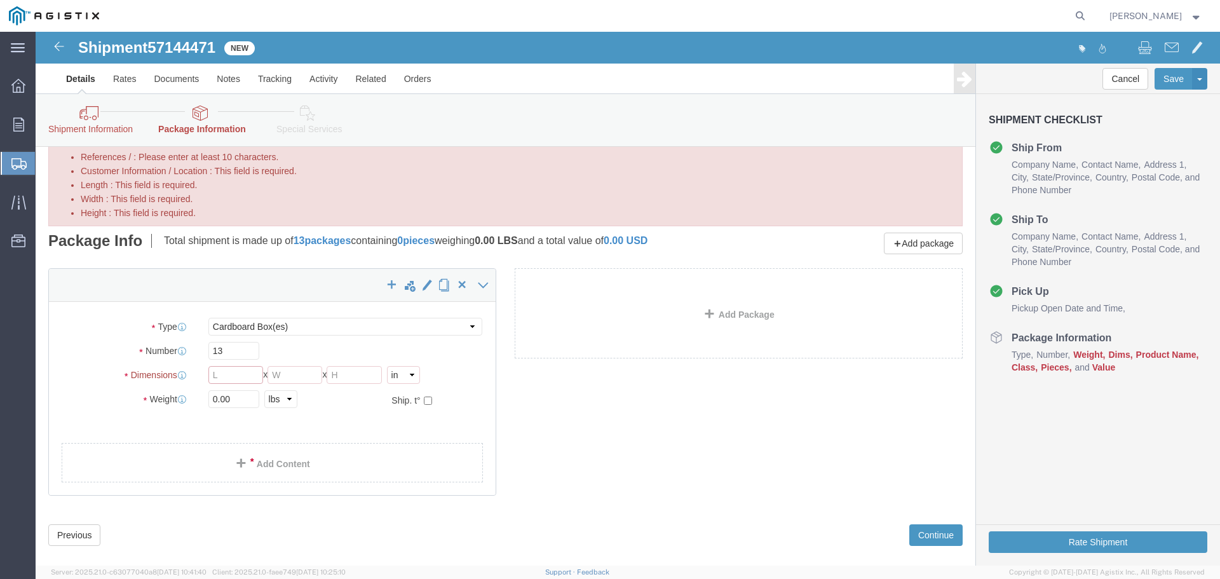
scroll to position [55, 0]
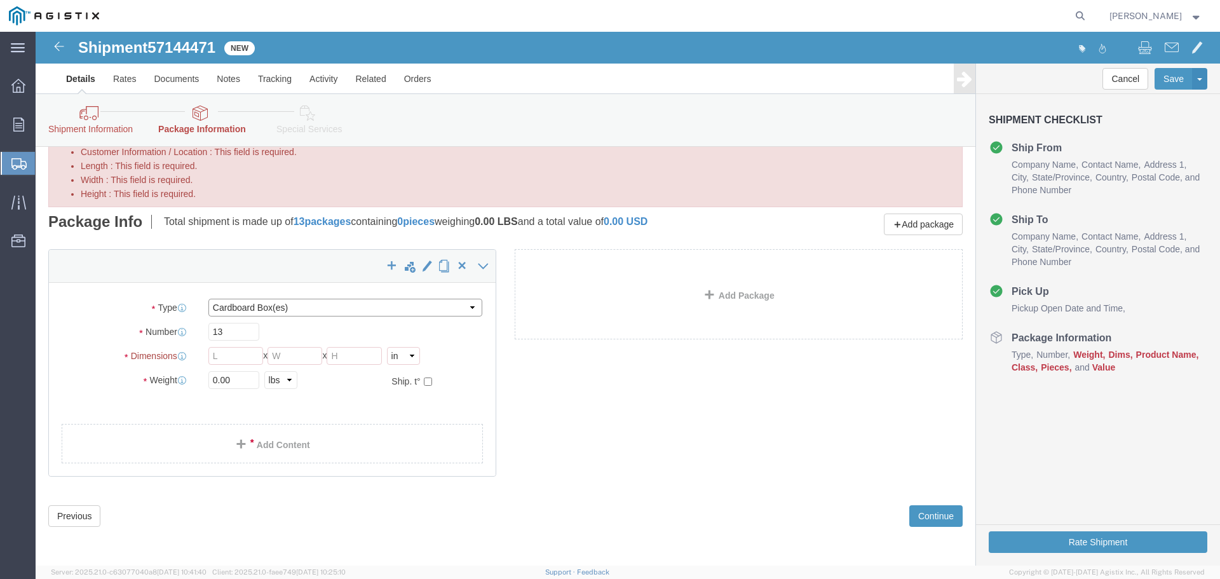
click select "Select Bale(s) Basket(s) Bolt(s) Bottle(s) Buckets Bulk Bundle(s) Can(s) Cardbo…"
select select "PSST"
click select "Select Bale(s) Basket(s) Bolt(s) Bottle(s) Buckets Bulk Bundle(s) Can(s) Cardbo…"
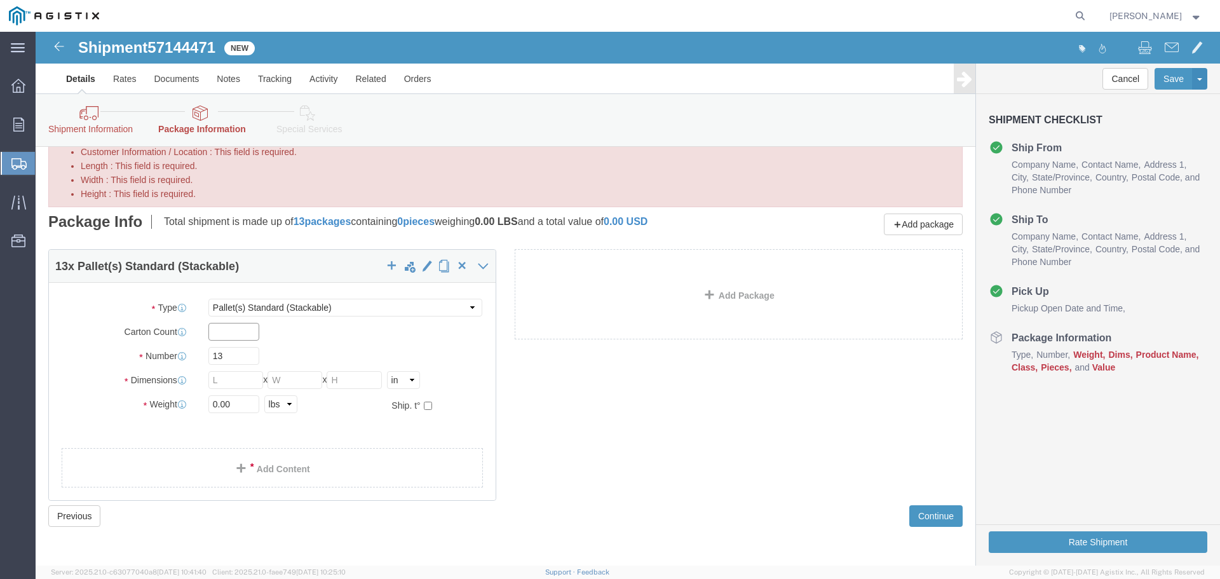
click input "text"
type input "13"
type input "1"
type input "48"
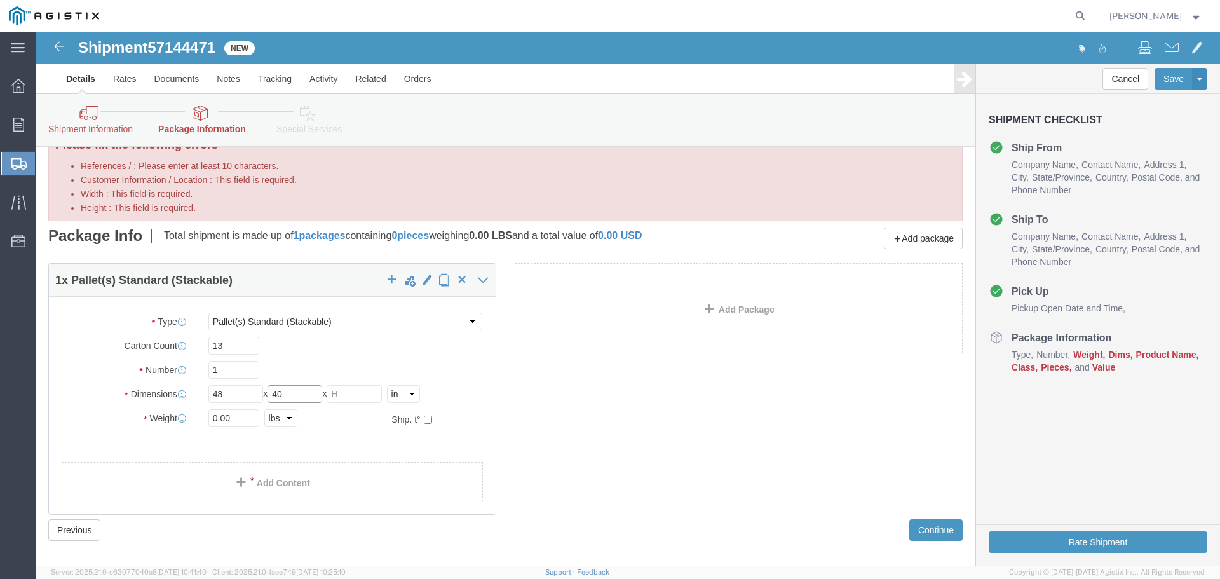
type input "40"
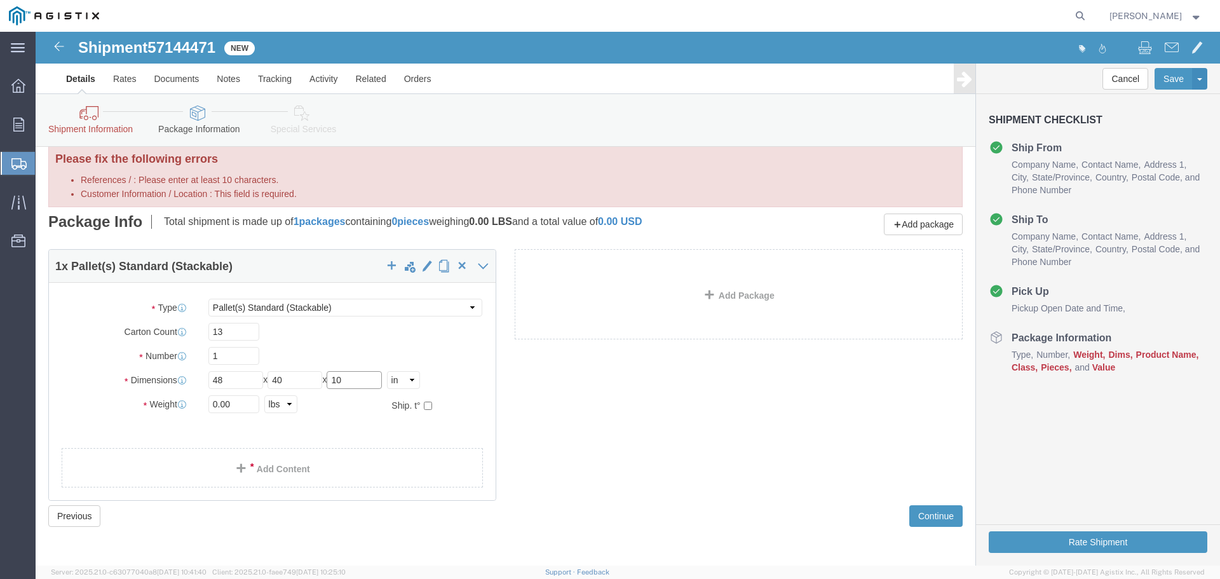
scroll to position [13, 0]
type input "10"
type input "205"
click ul
click button "Continue"
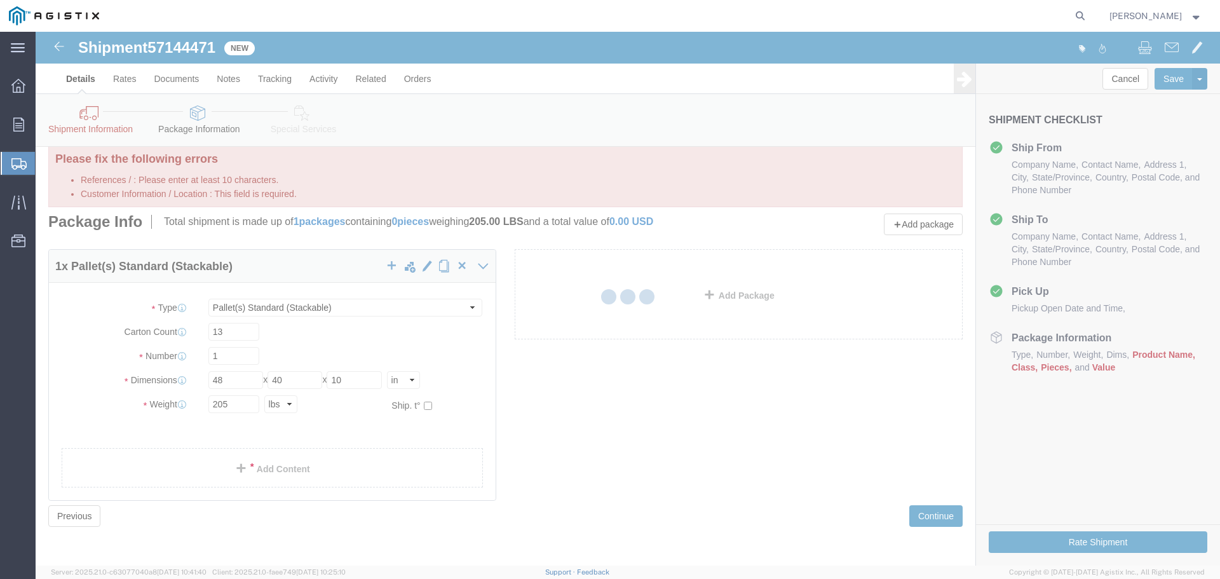
select select
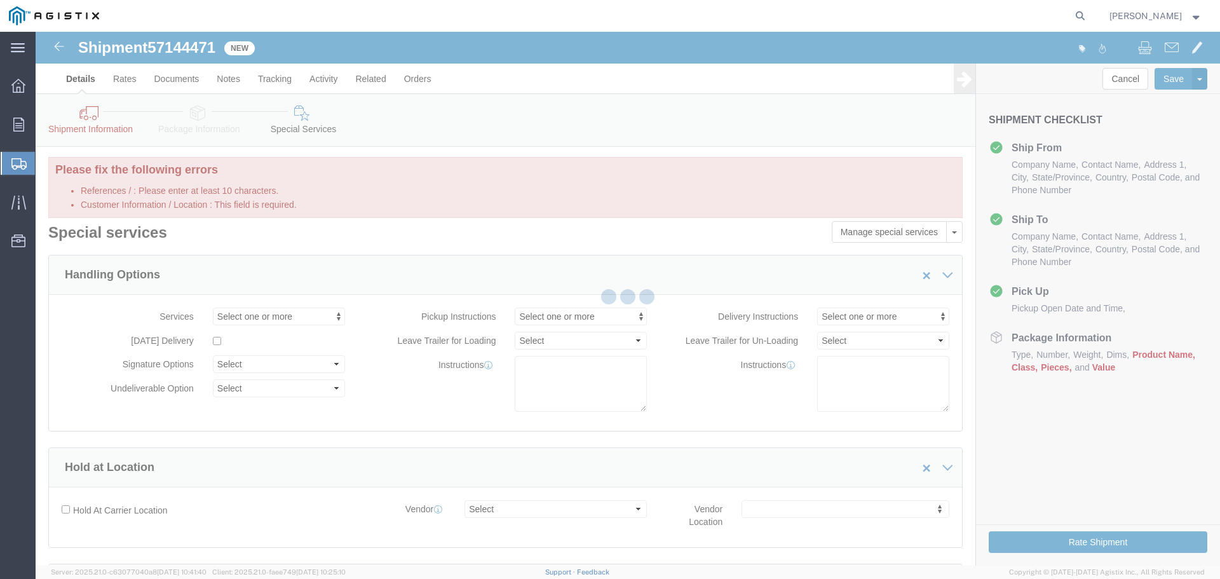
scroll to position [0, 0]
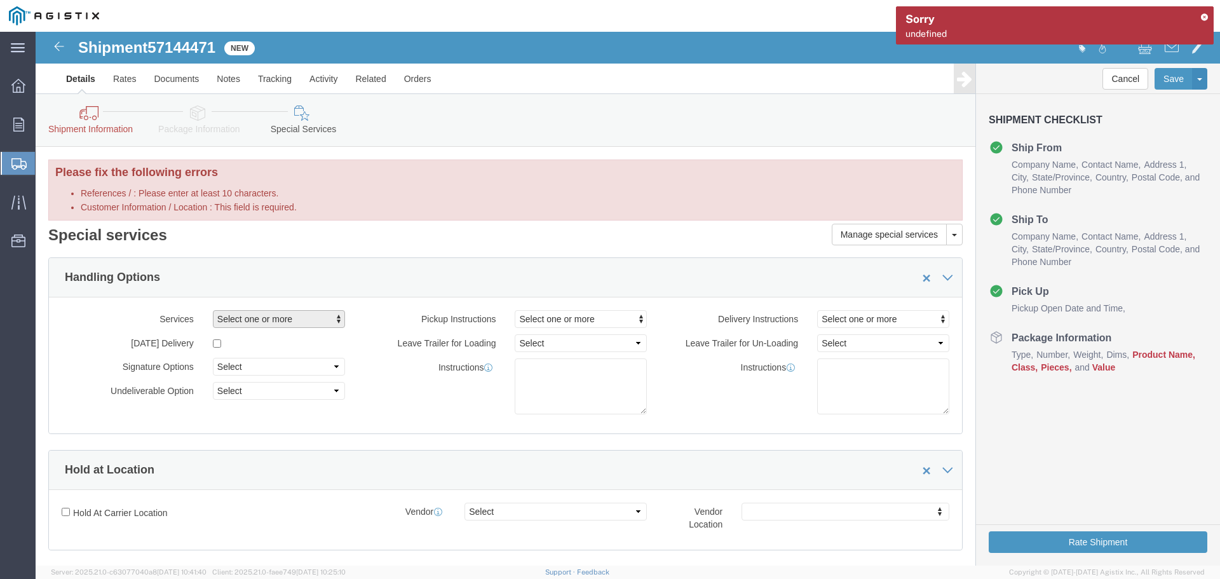
click span "Select one or more"
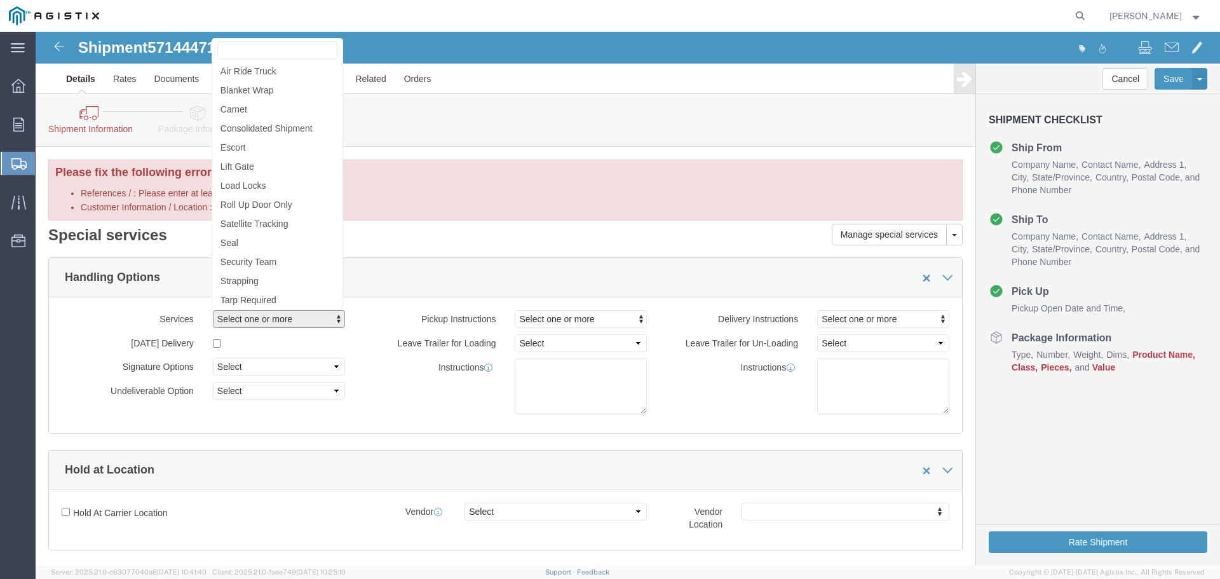
click span "Select one or more"
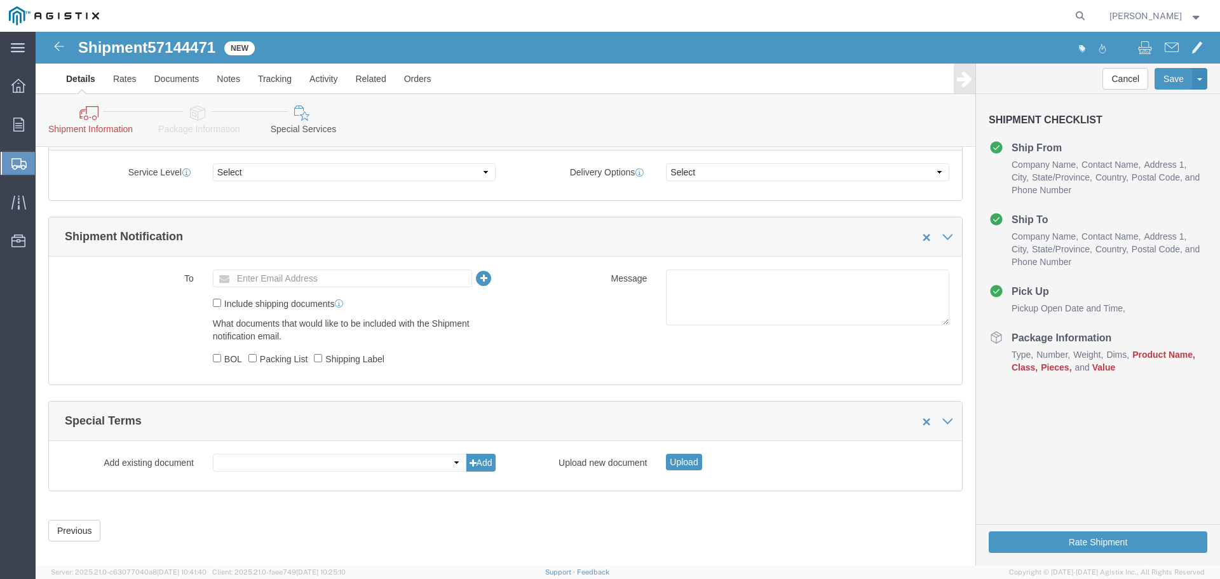
scroll to position [576, 0]
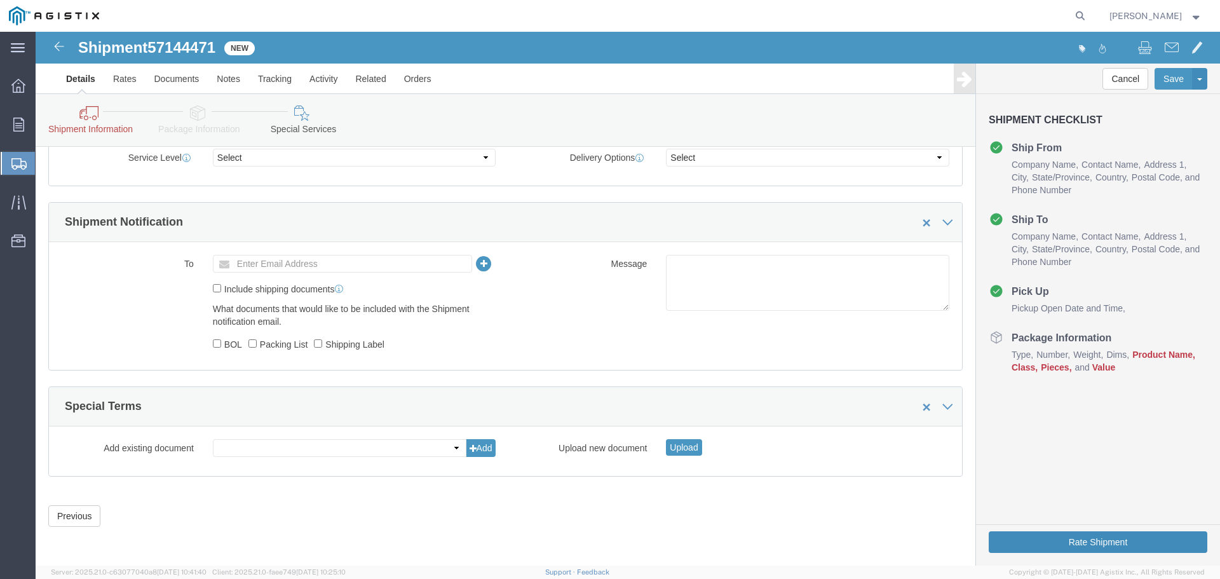
click button "Rate Shipment"
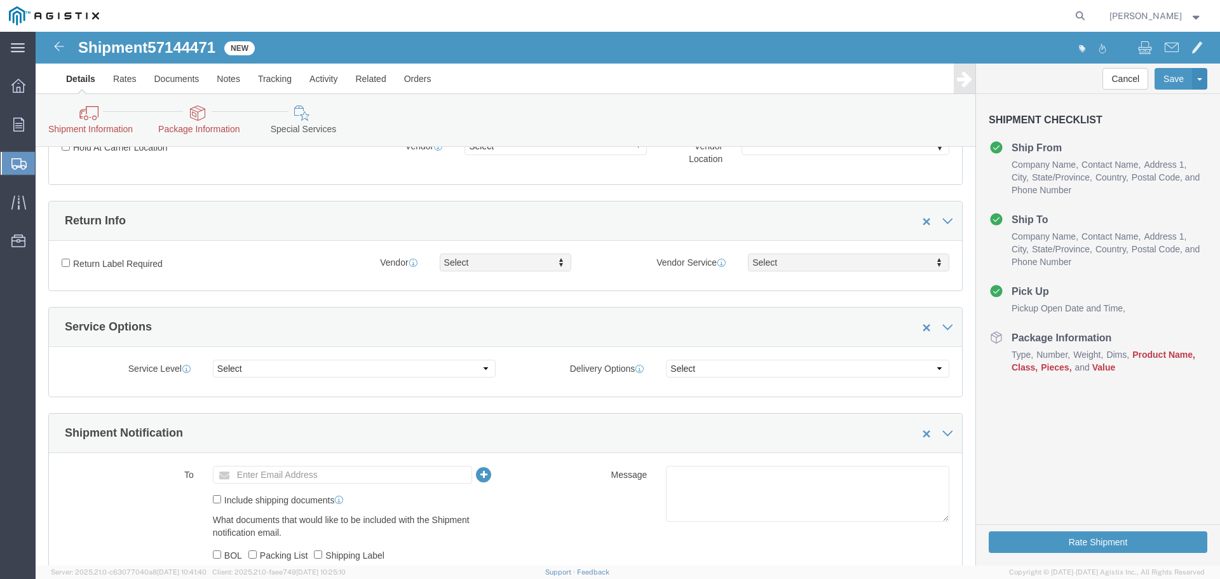
scroll to position [381, 0]
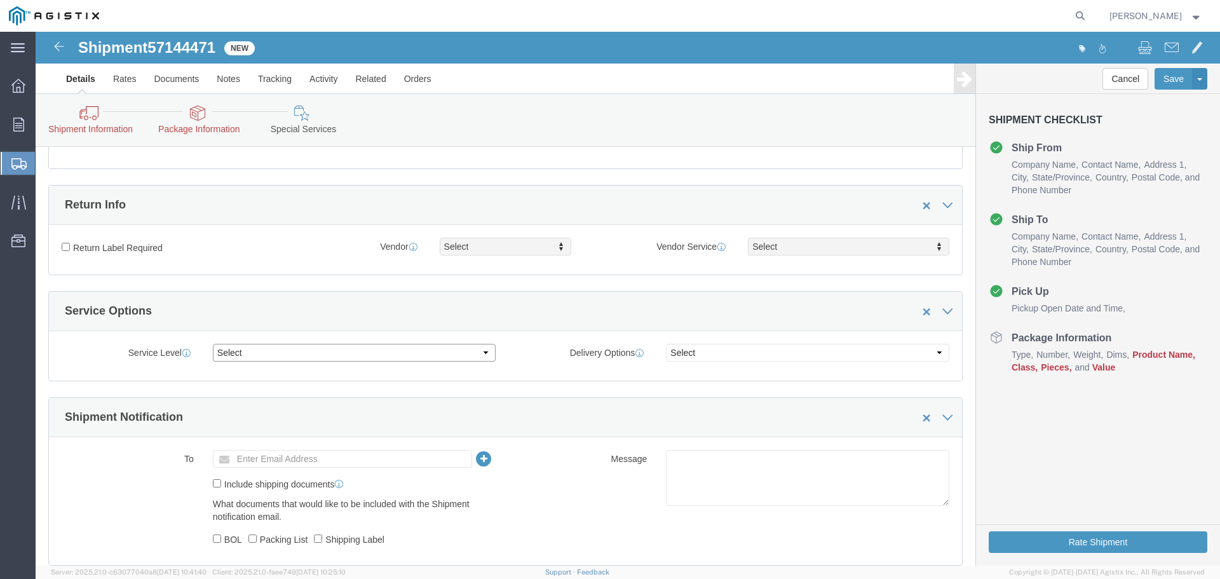
click select "Select 1 Day 2 Day 3-5 Day Economy 5+ Day"
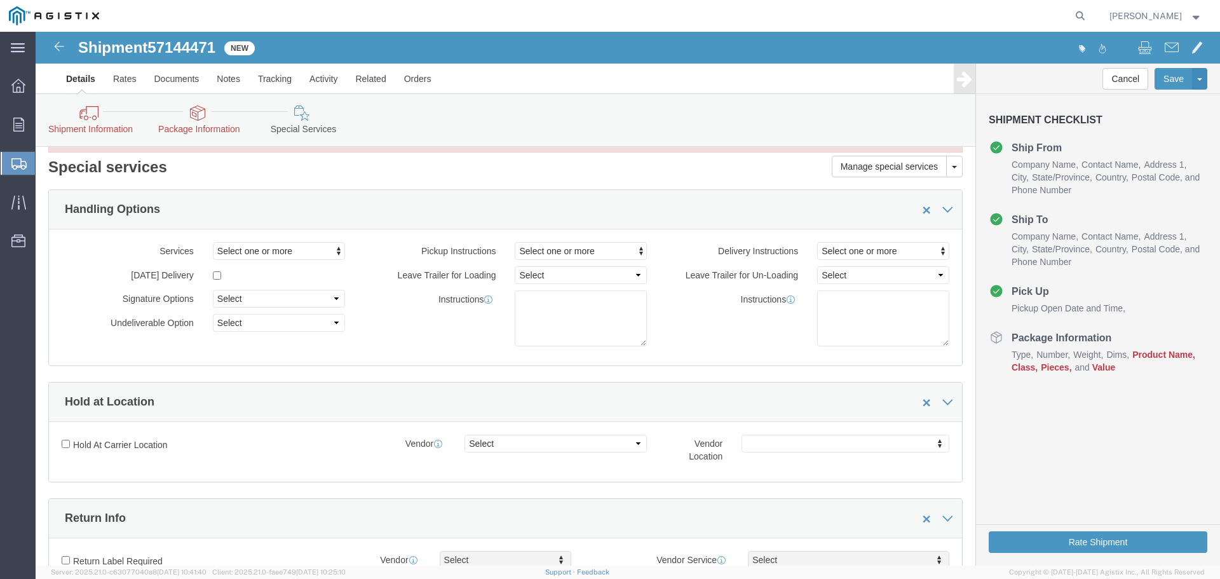
scroll to position [0, 0]
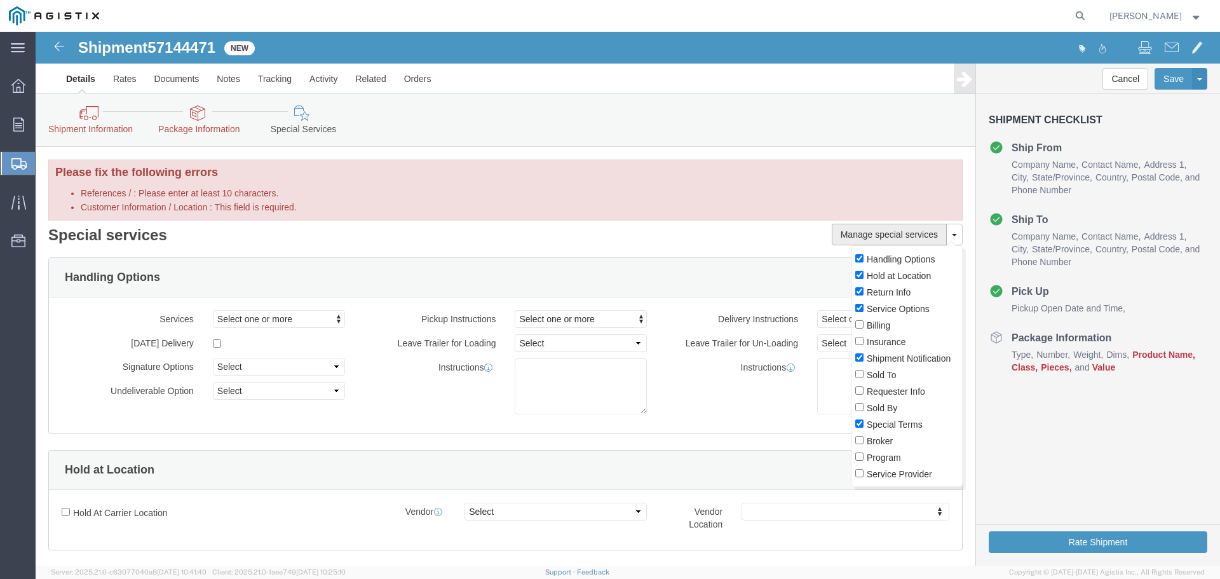
click button "Manage special services"
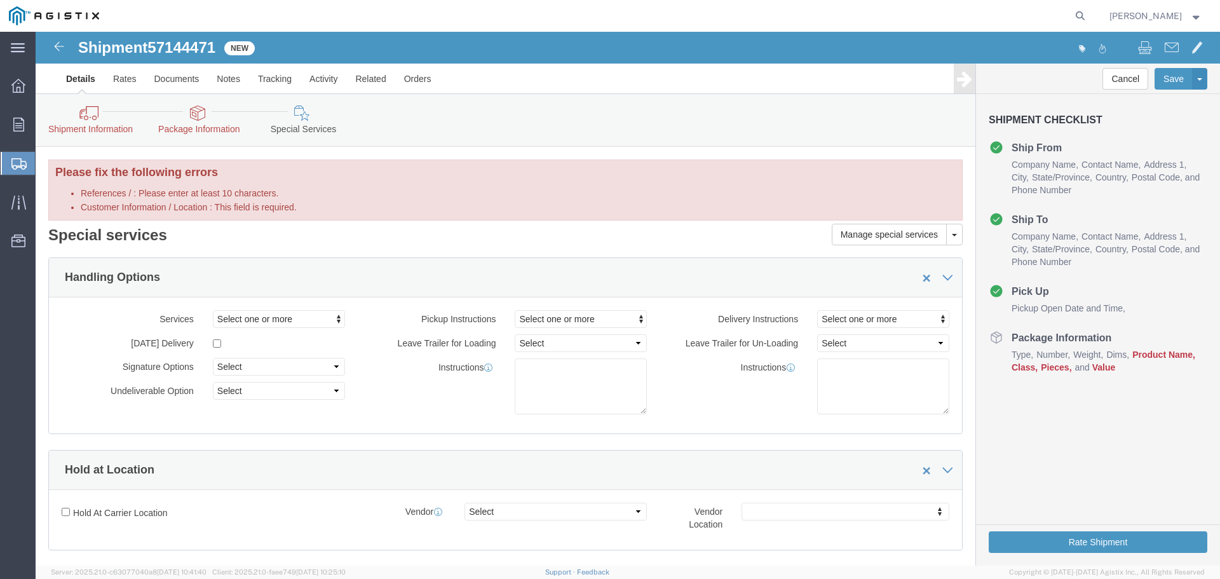
click h2 "Special services"
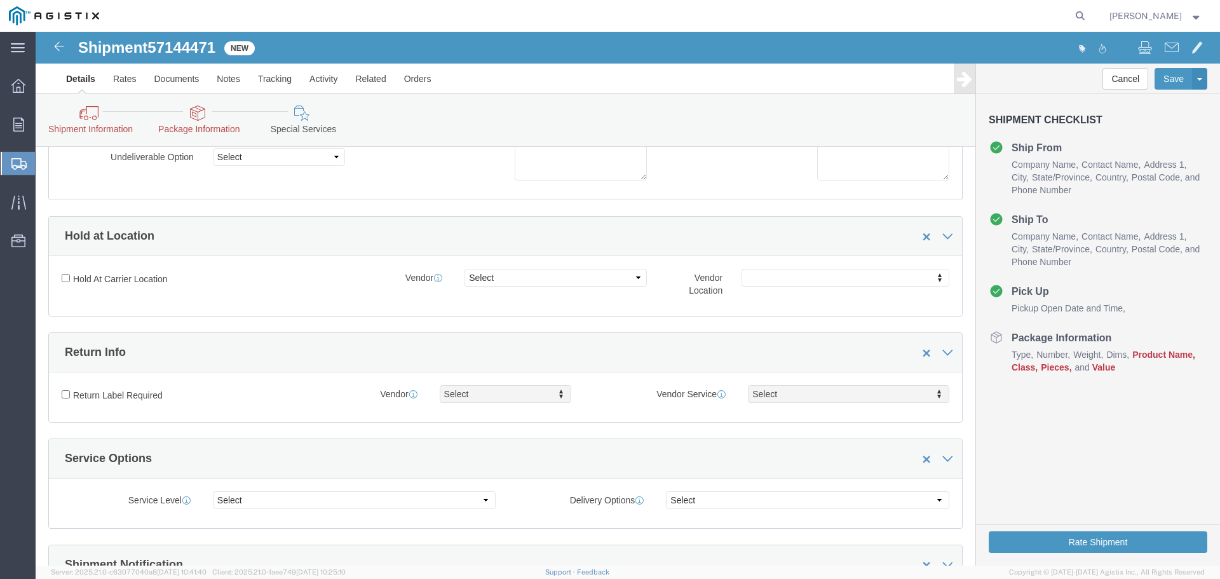
scroll to position [254, 0]
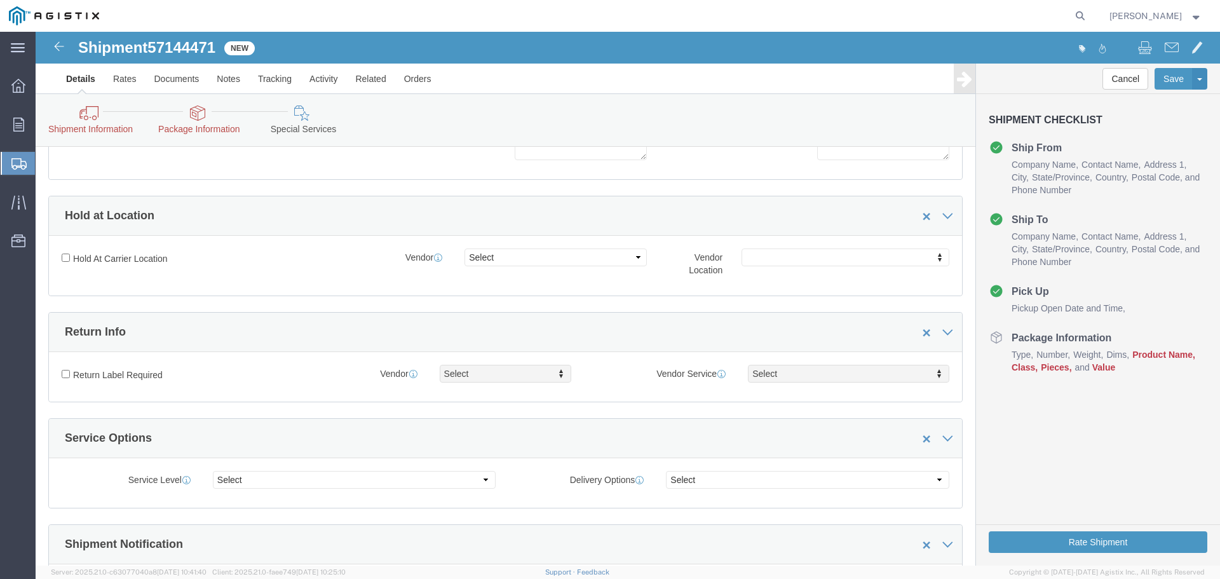
click icon
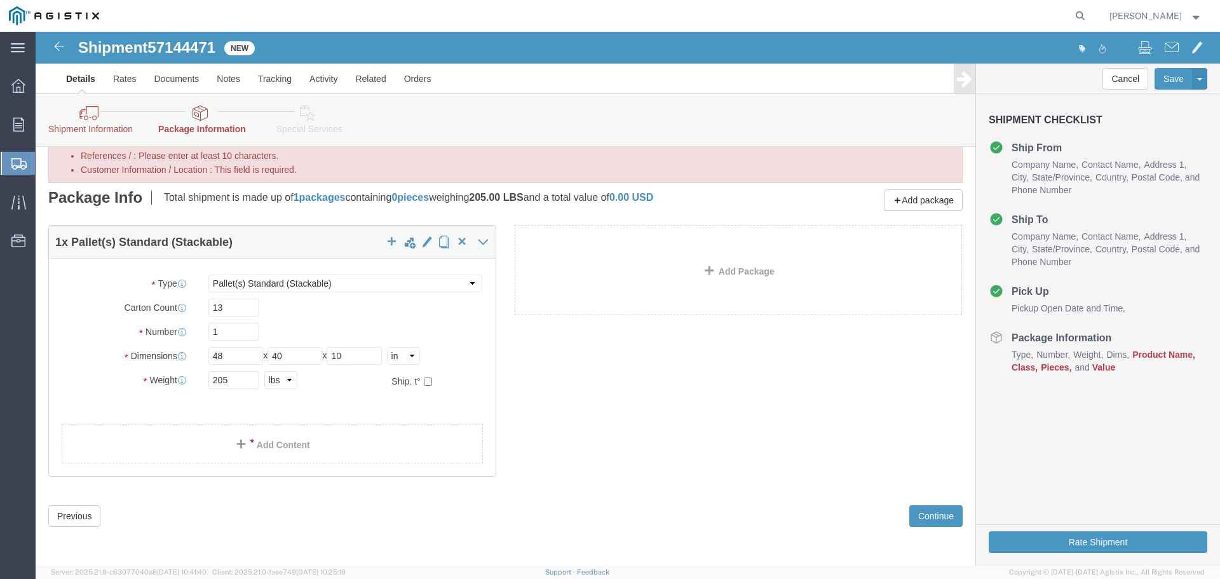
click div "Shipment Information Package Information Special Services"
click icon
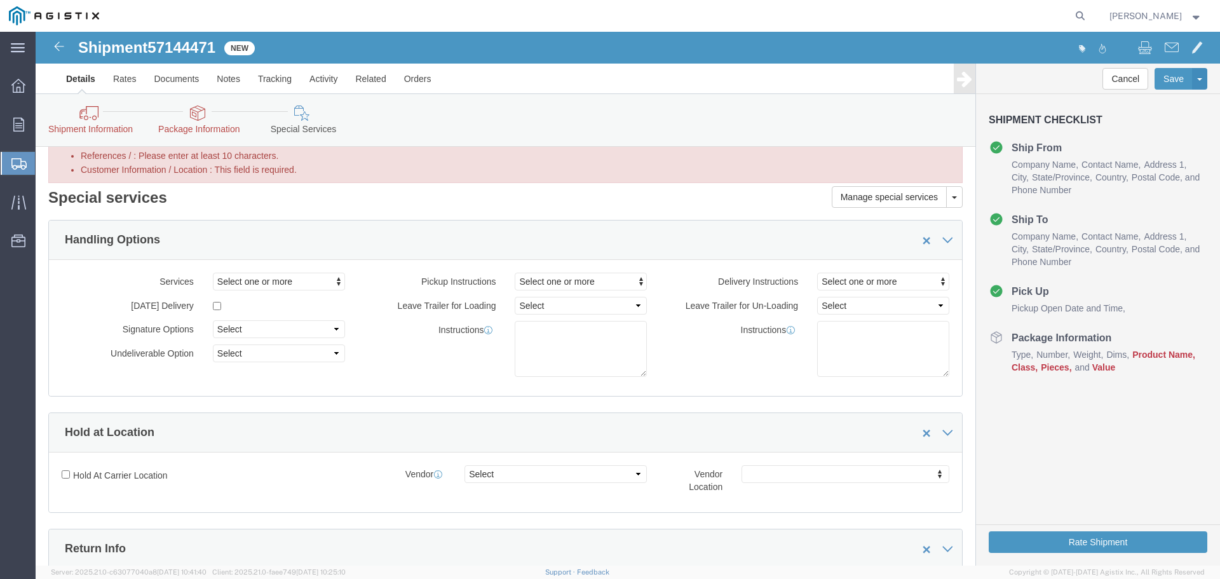
click link "Package Information"
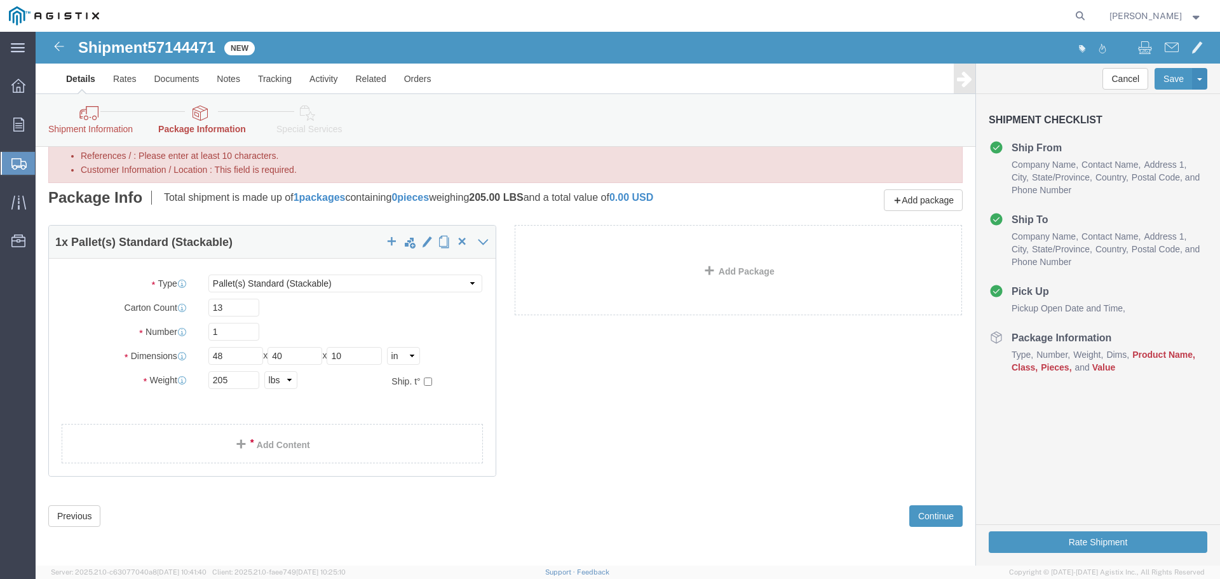
click link "Shipment Information"
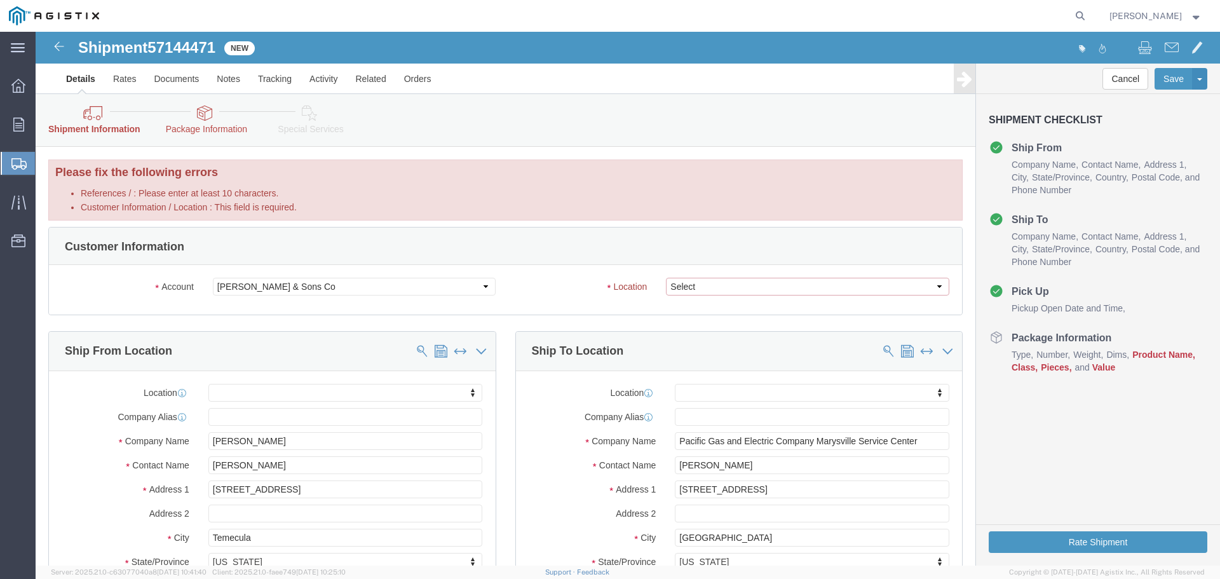
click select "Select [GEOGRAPHIC_DATA] [GEOGRAPHIC_DATA] - 2nd [PERSON_NAME] Location"
select select "24510"
click select "Select [GEOGRAPHIC_DATA] [GEOGRAPHIC_DATA] - 2nd [PERSON_NAME] Location"
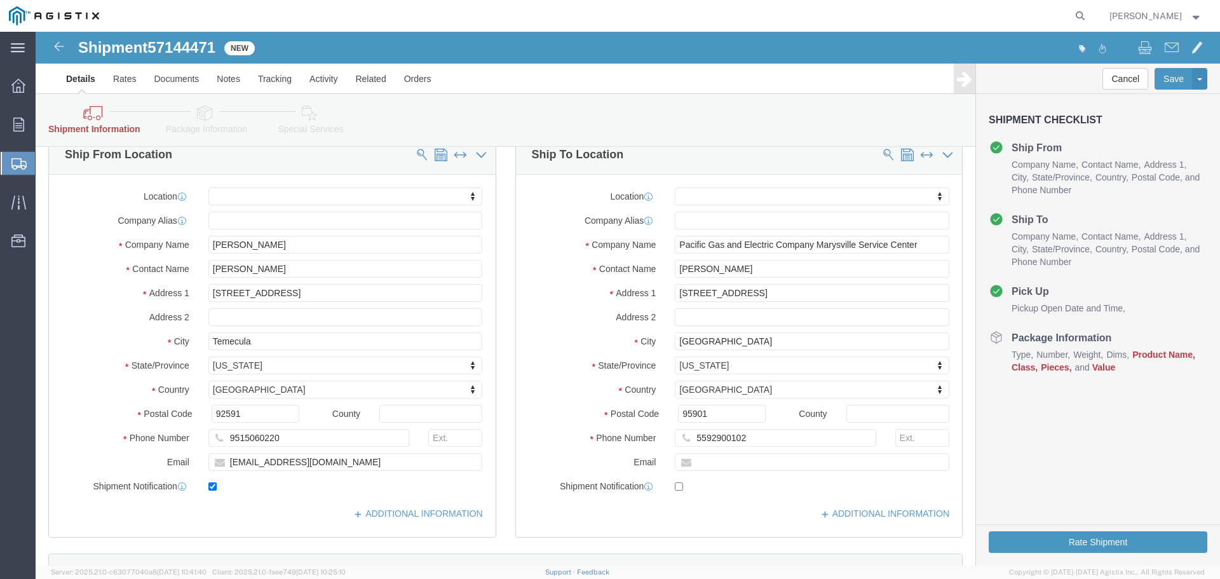
scroll to position [191, 0]
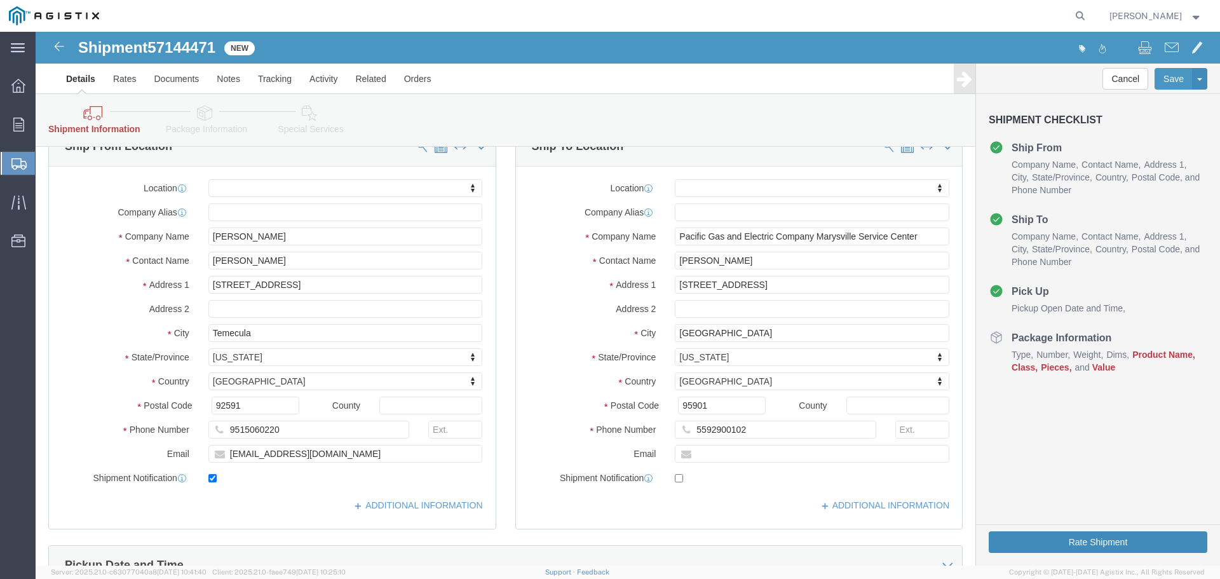
click button "Rate Shipment"
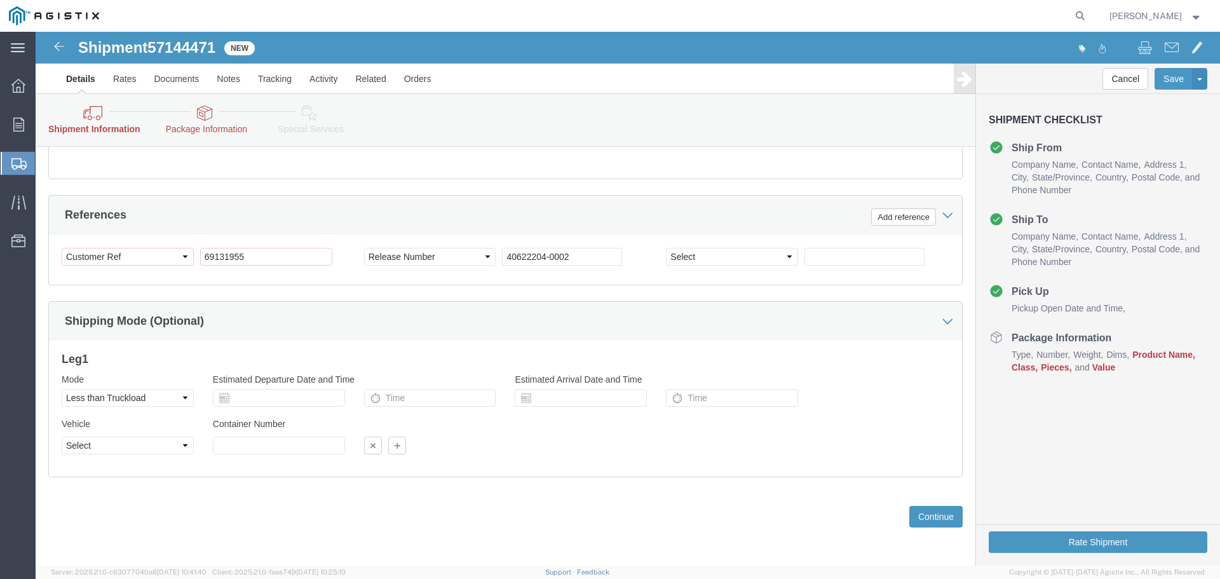
scroll to position [715, 0]
click select "Select Account Type Activity ID Airline Appointment Number ASN Batch Request # …"
select select "[PERSON_NAME]"
click select "Select Account Type Activity ID Airline Appointment Number ASN Batch Request # …"
click button "Continue"
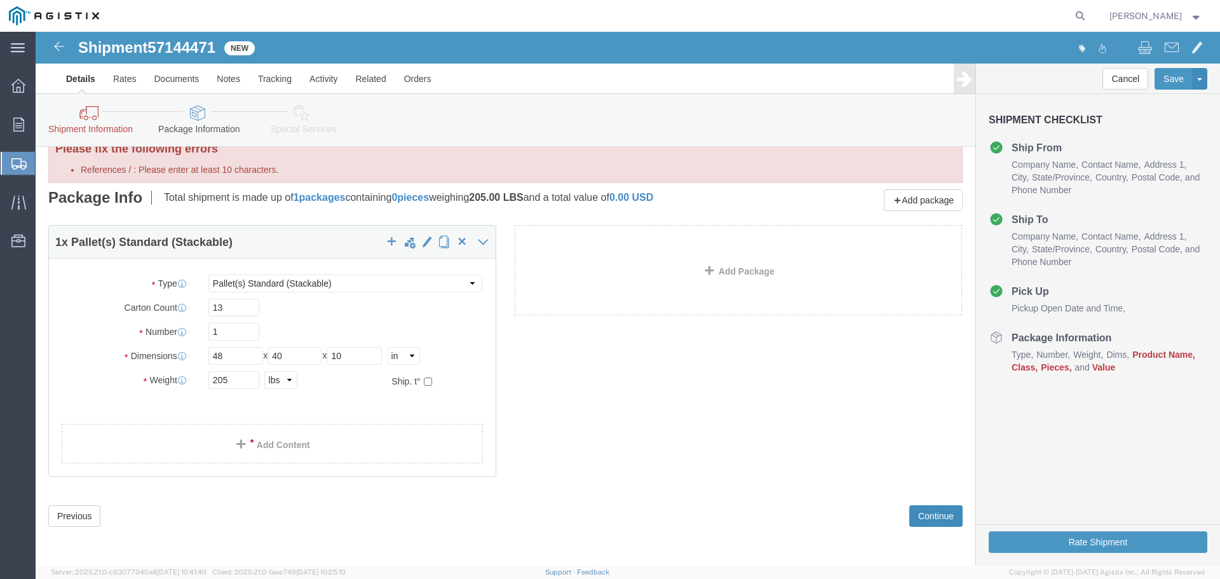
scroll to position [24, 0]
click button "Continue"
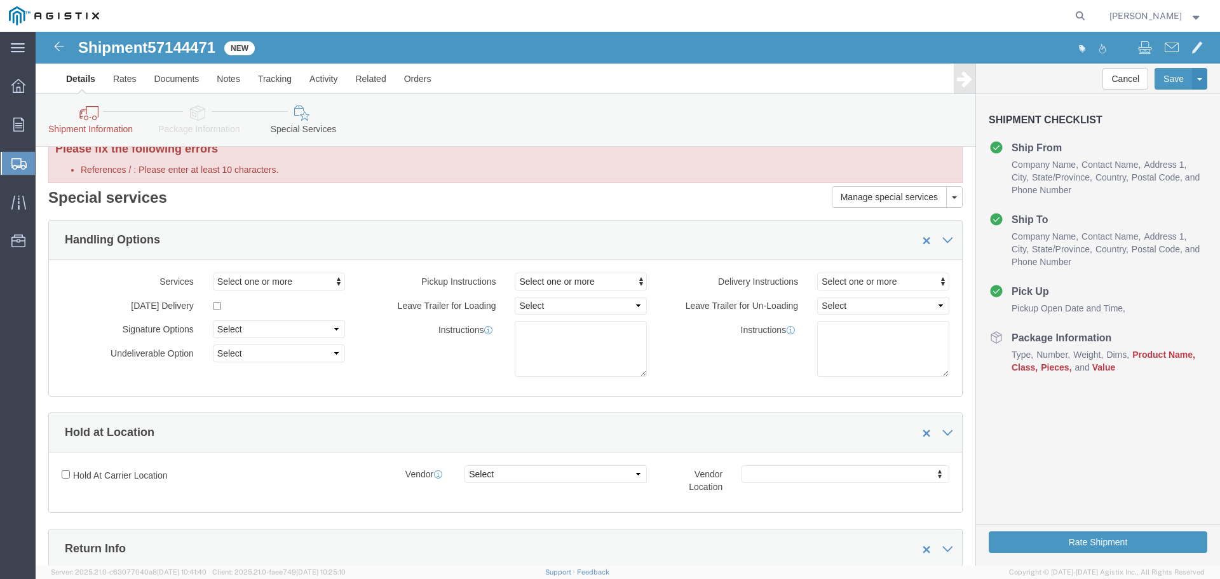
scroll to position [562, 0]
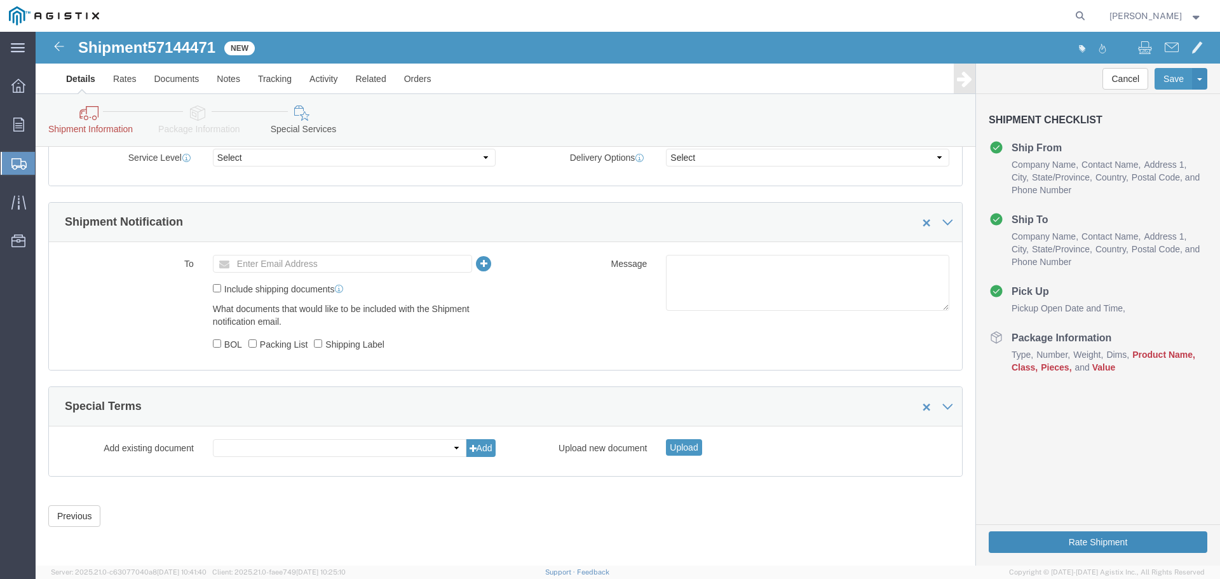
click button "Rate Shipment"
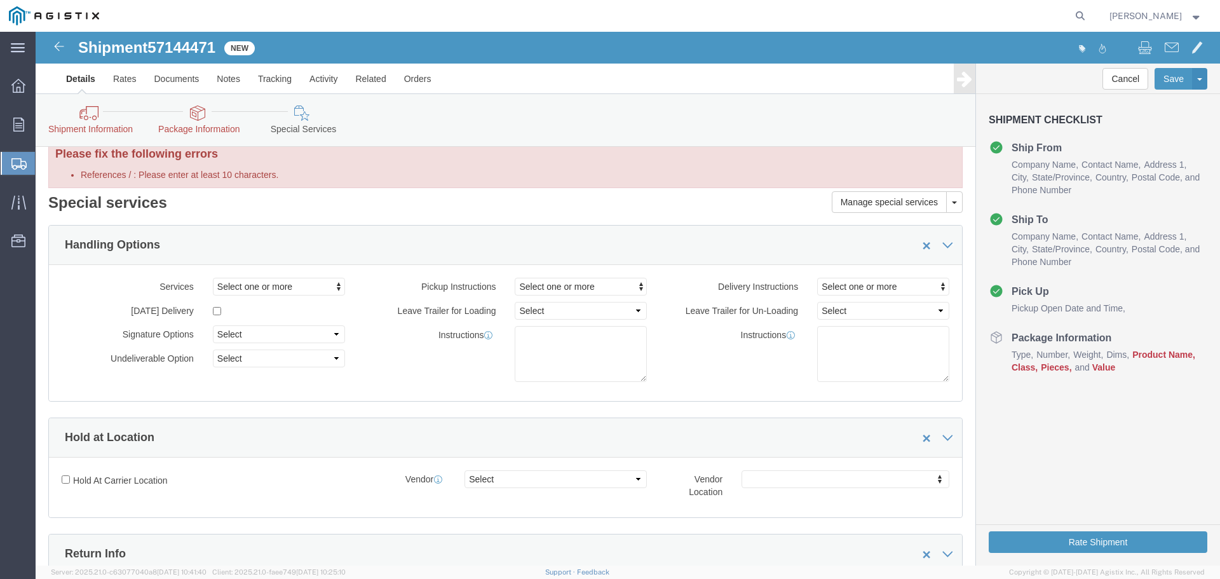
scroll to position [0, 0]
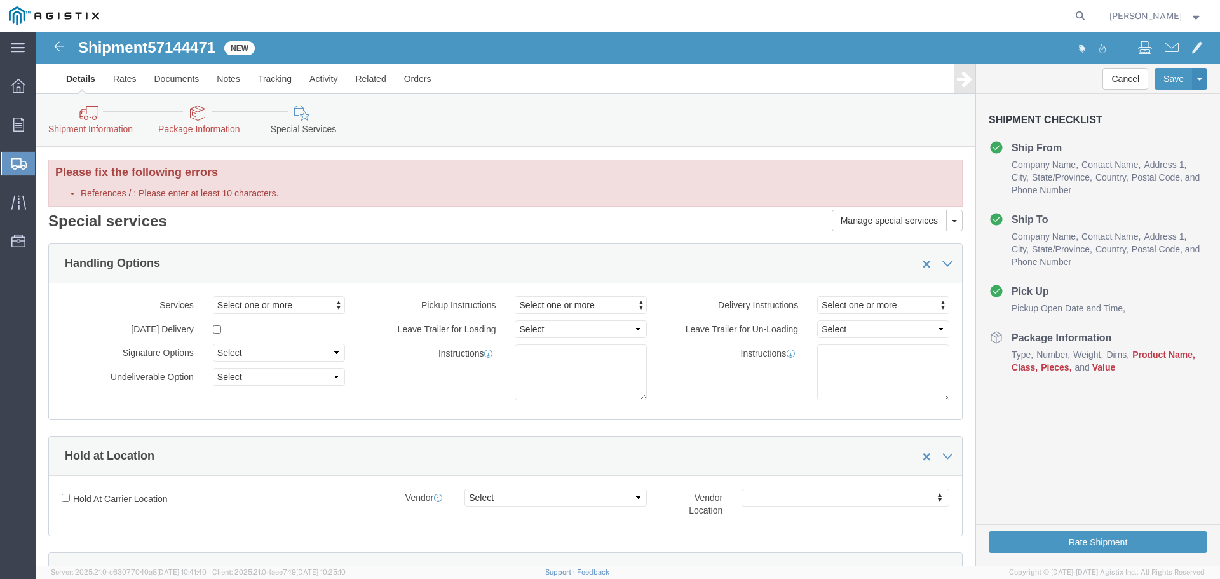
click icon
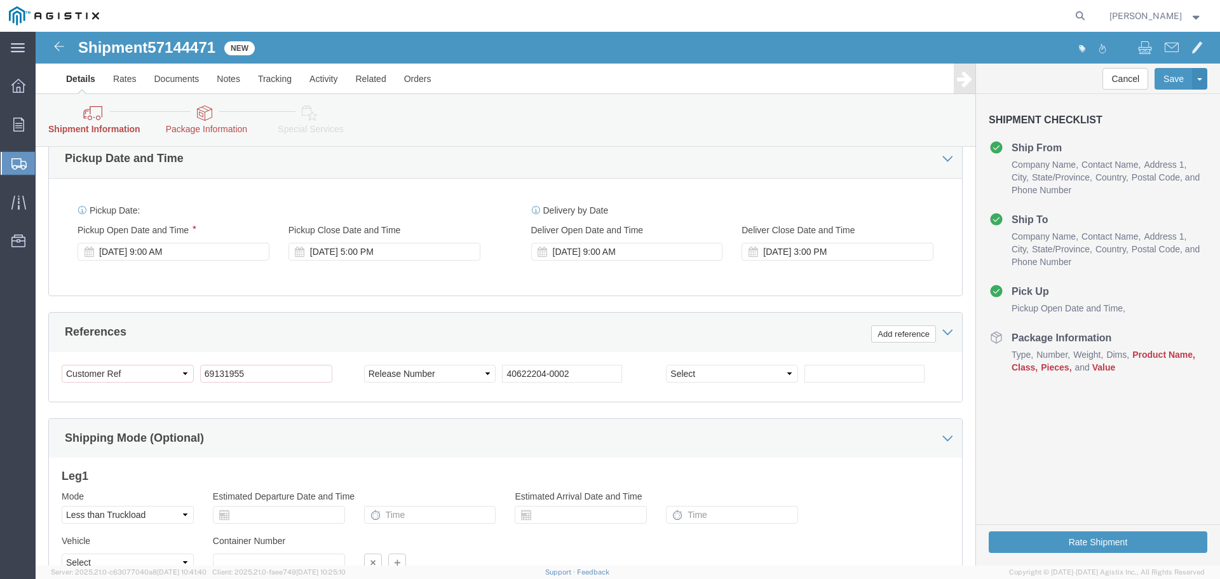
scroll to position [588, 0]
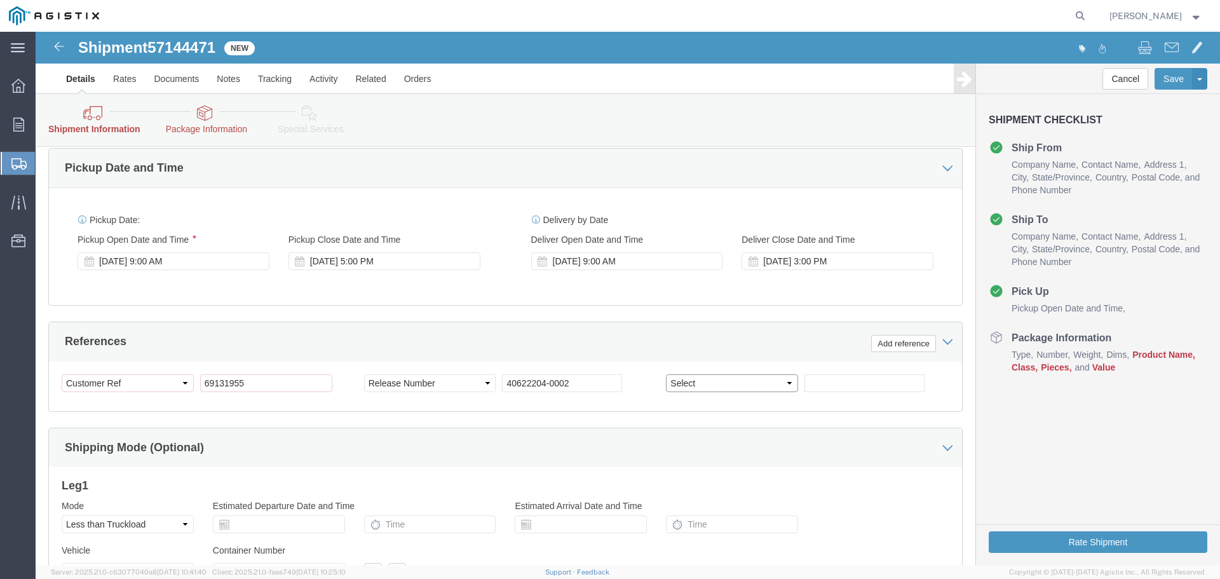
click select "Select Account Type Activity ID Airline Appointment Number ASN Batch Request # …"
click div "Shipping Mode (Optional)"
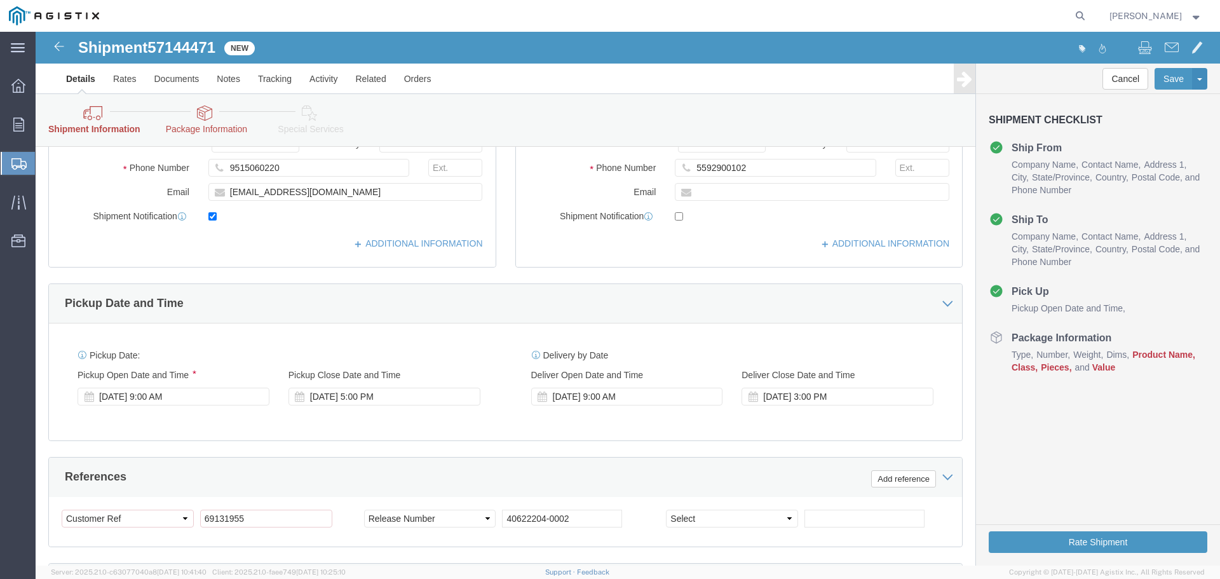
scroll to position [572, 0]
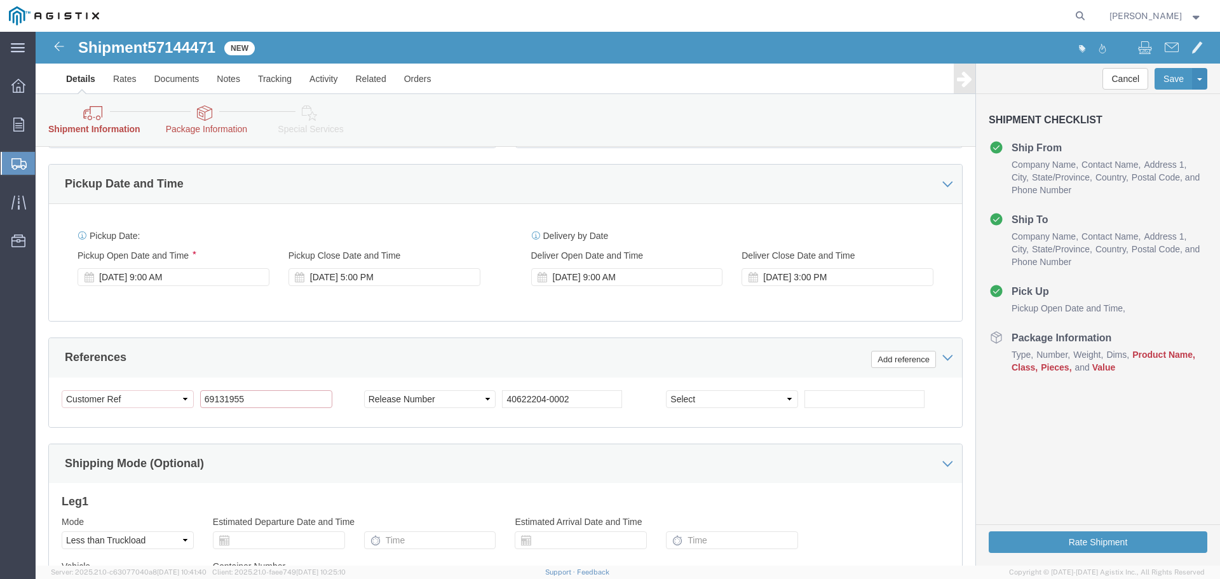
drag, startPoint x: 243, startPoint y: 361, endPoint x: 33, endPoint y: 377, distance: 210.2
click div "Select Account Type Activity ID Airline Appointment Number ASN Batch Request # …"
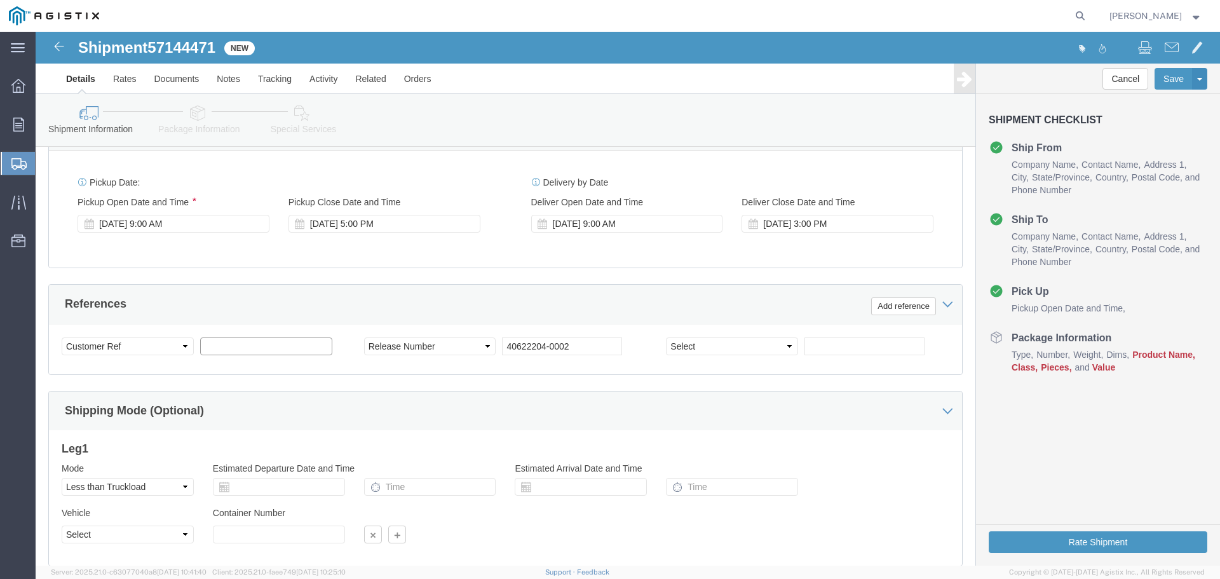
scroll to position [518, 0]
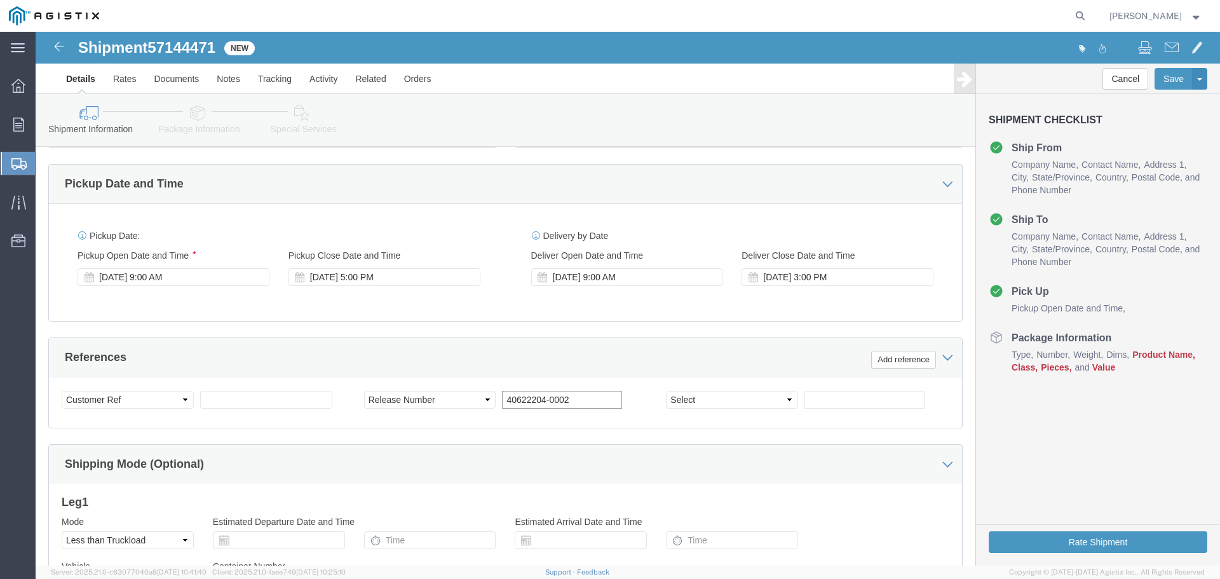
drag, startPoint x: 551, startPoint y: 367, endPoint x: 170, endPoint y: 354, distance: 380.7
click div "Select Account Type Activity ID Airline Appointment Number ASN Batch Request # …"
click select "Select Account Type Activity ID Airline Appointment Number ASN Batch Request # …"
select select "CUSTREF"
click select "Select Account Type Activity ID Airline Appointment Number ASN Batch Request # …"
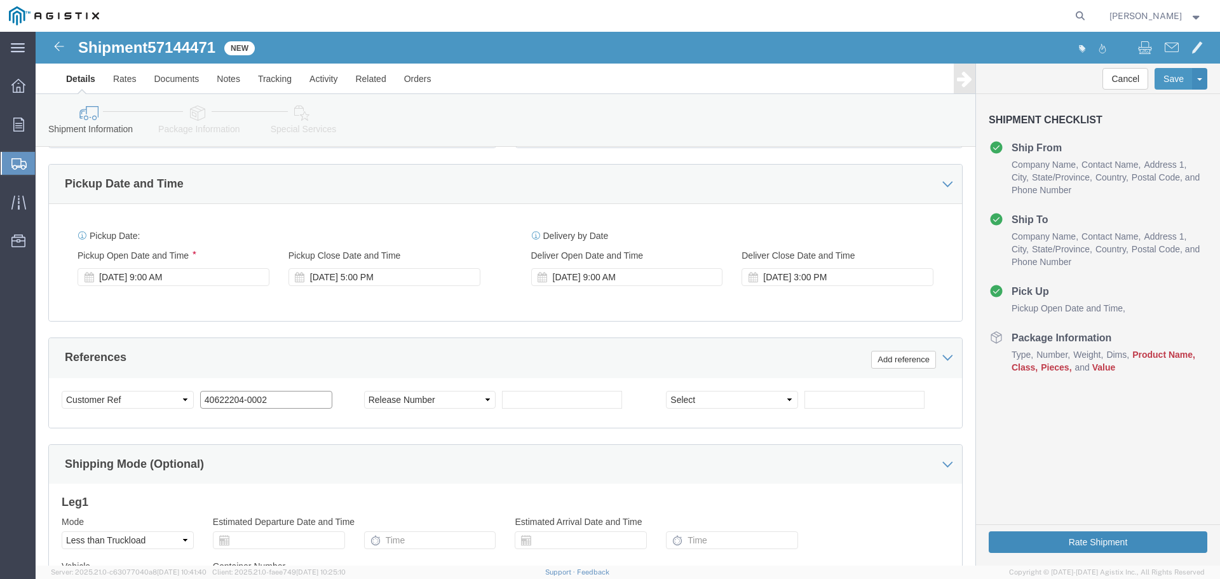
type input "40622204-0002"
click button "Rate Shipment"
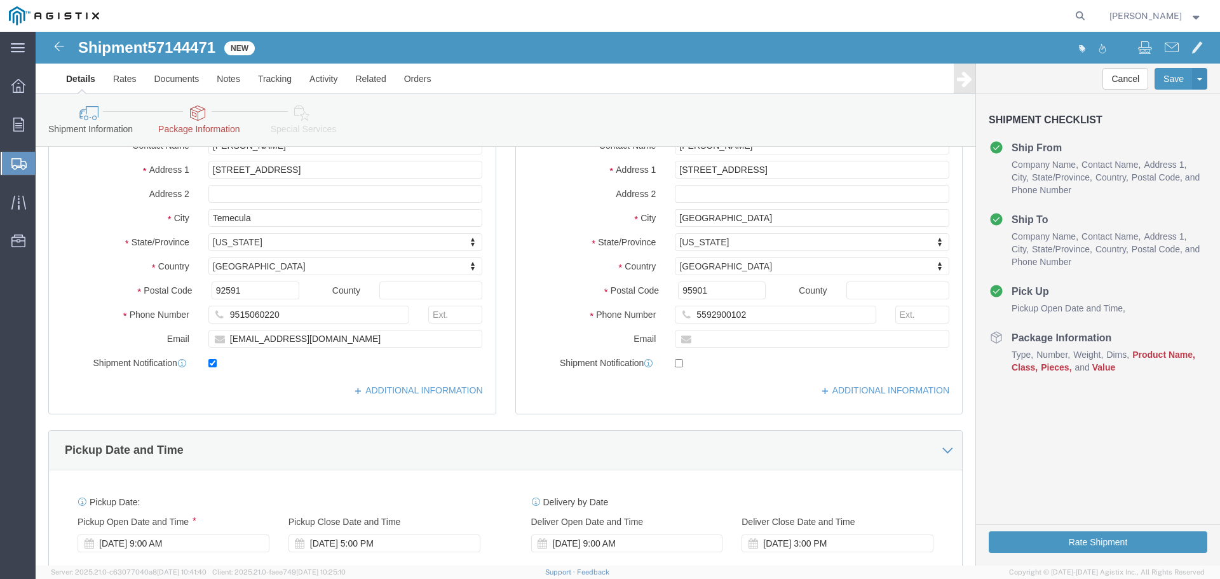
scroll to position [201, 0]
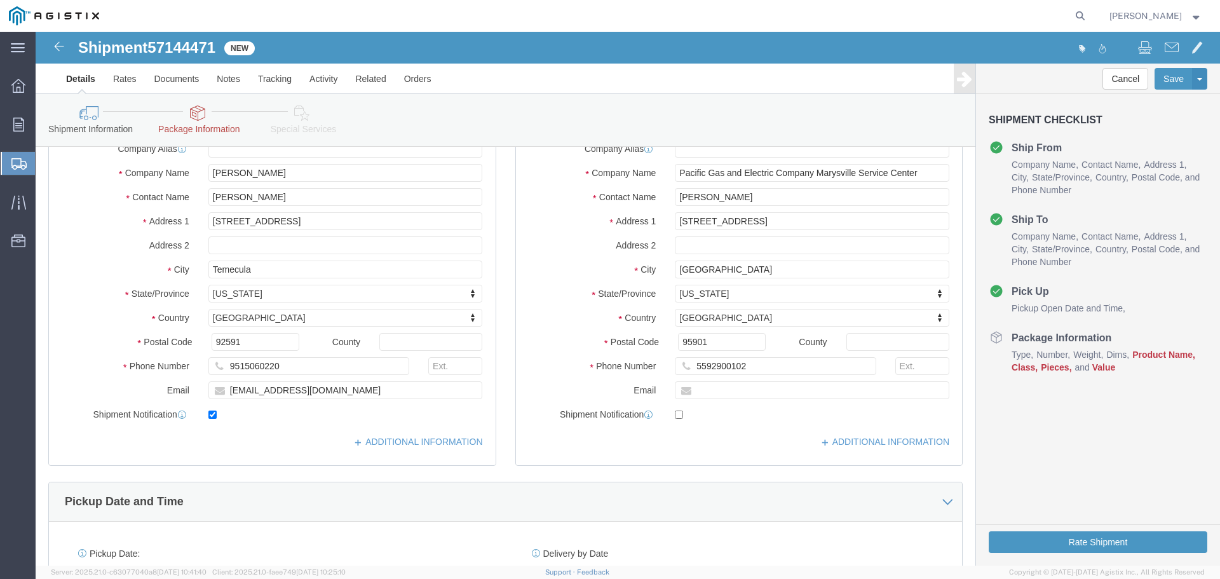
click link "Package Information"
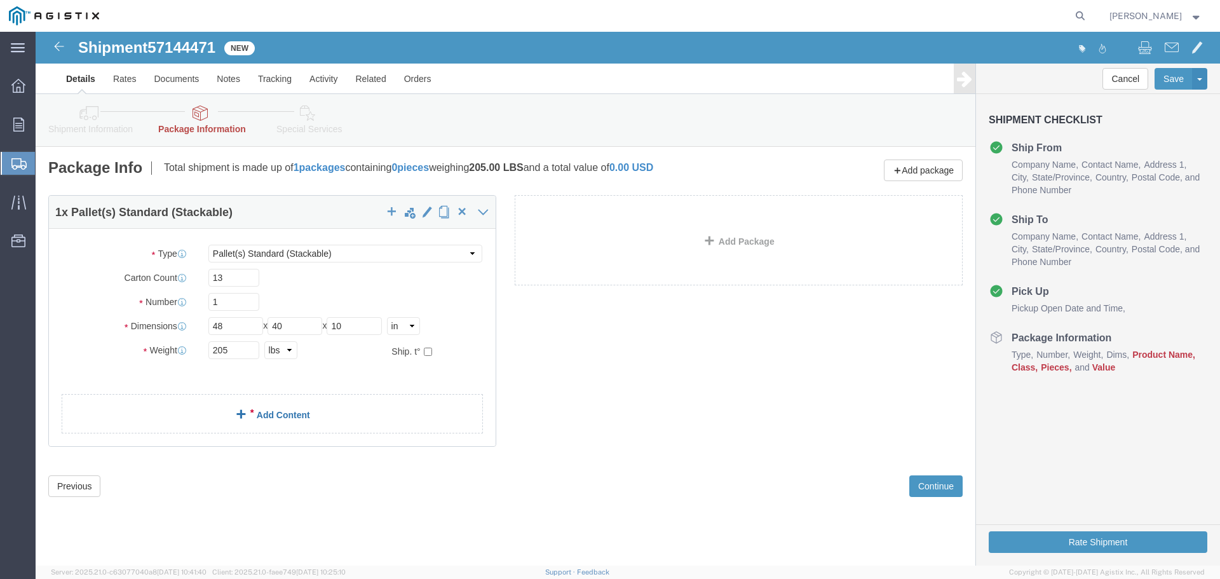
click link "Add Content"
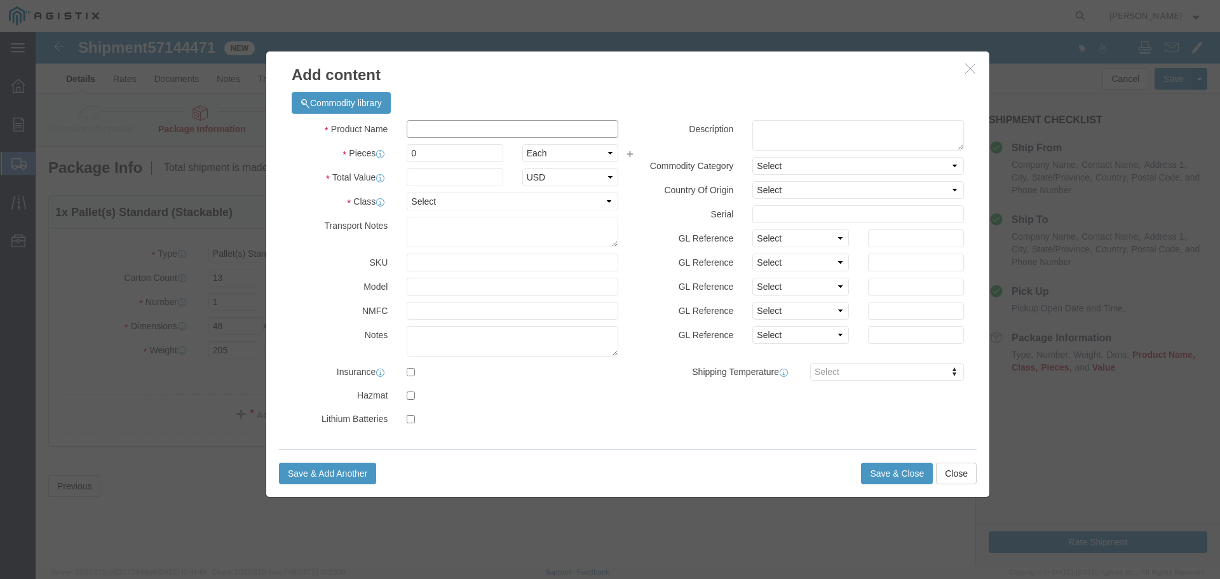
click input "text"
type input "Printed Matter"
click select "Select 50 55 60 65 70 85 92.5 100 125 175 250 300 400"
select select "55"
click select "Select 50 55 60 65 70 85 92.5 100 125 175 250 300 400"
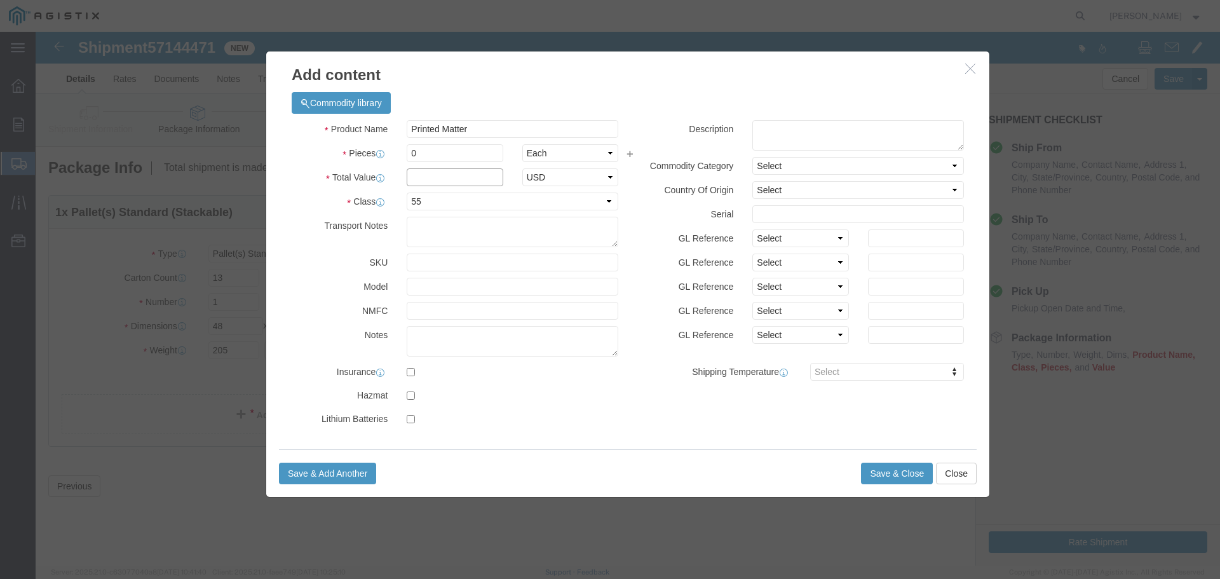
click input "text"
drag, startPoint x: 414, startPoint y: 119, endPoint x: 206, endPoint y: 123, distance: 207.8
click div "Add content Commodity library Product Name Printed Matter Pieces 0 Select Bag B…"
type input "4500"
click select "Select Bag Barrels 100Board Feet Bottle Box Blister Pack Carats Can Capsule Car…"
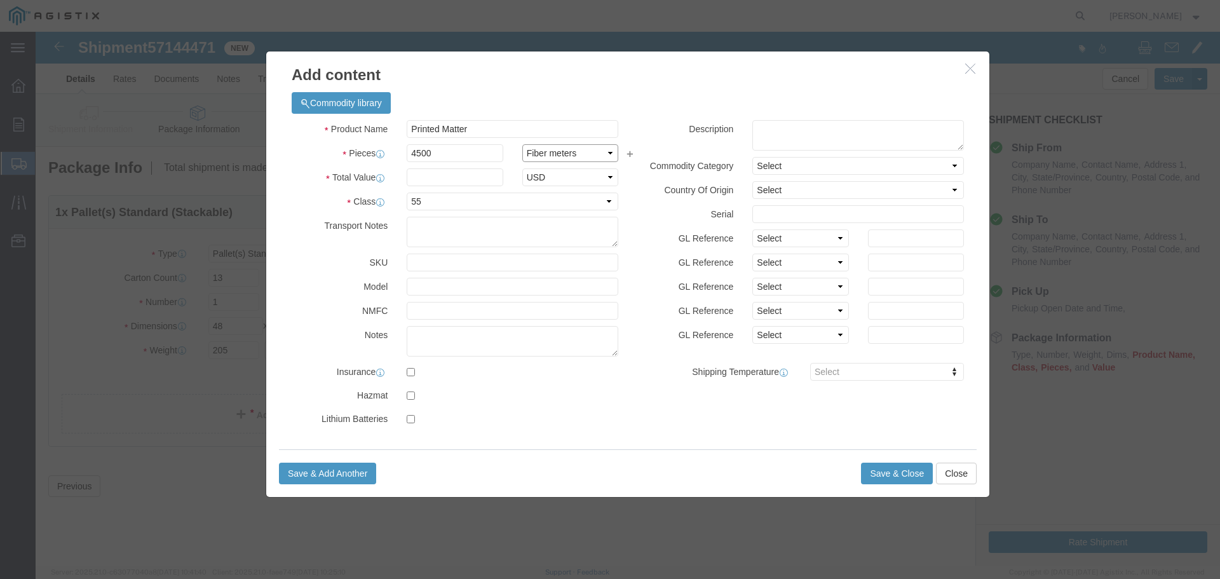
select select "PC"
click select "Select Bag Barrels 100Board Feet Bottle Box Blister Pack Carats Can Capsule Car…"
click input "text"
type input "204"
click button "Save & Close"
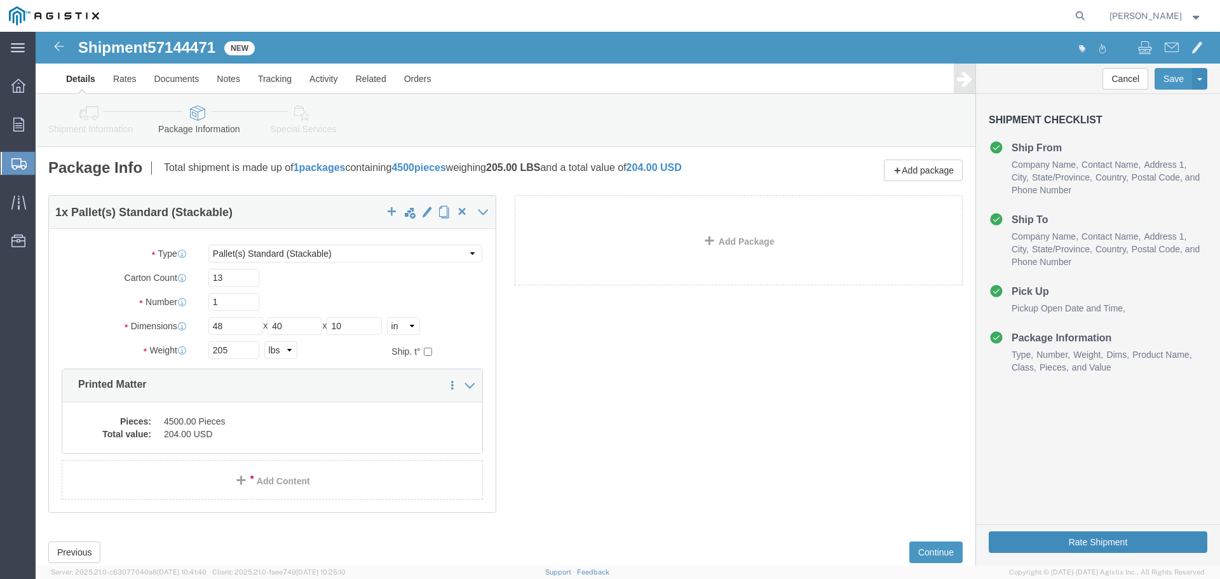
click button "Rate Shipment"
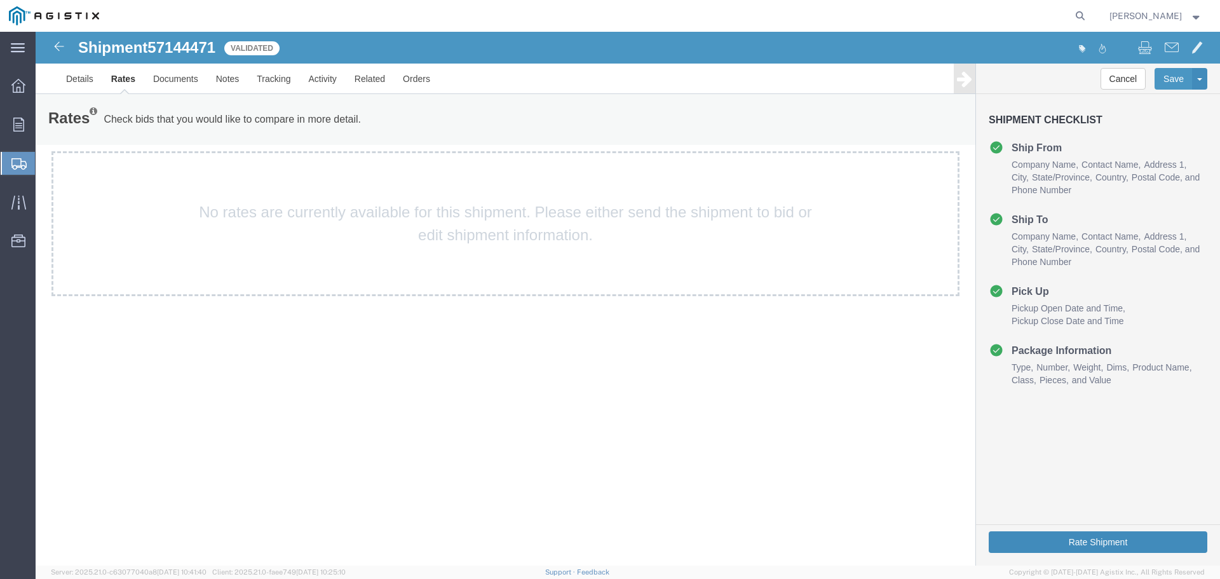
click at [1062, 547] on button "Rate Shipment" at bounding box center [1097, 542] width 219 height 22
